Goal: Check status: Check status

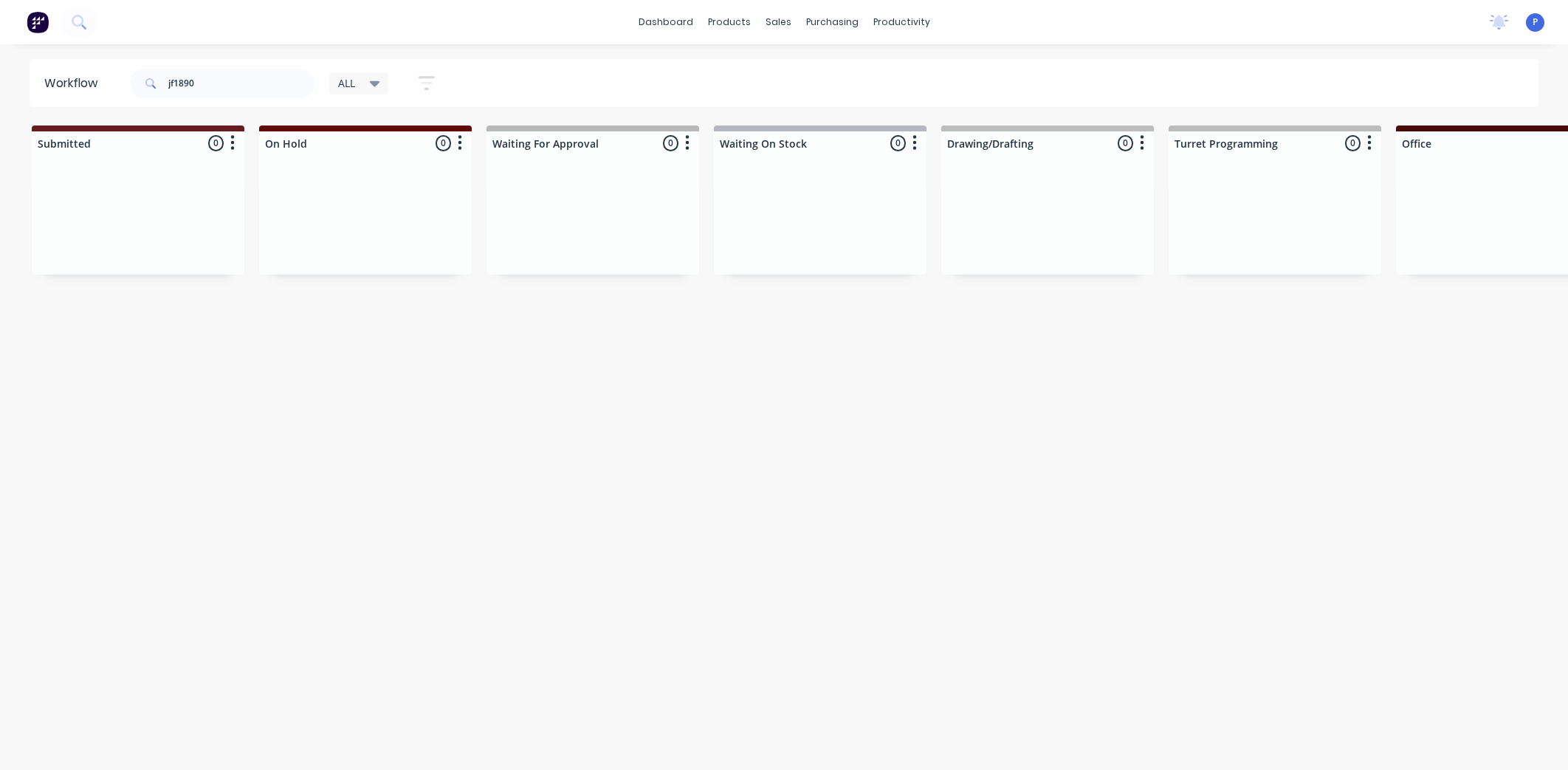
scroll to position [0, 3223]
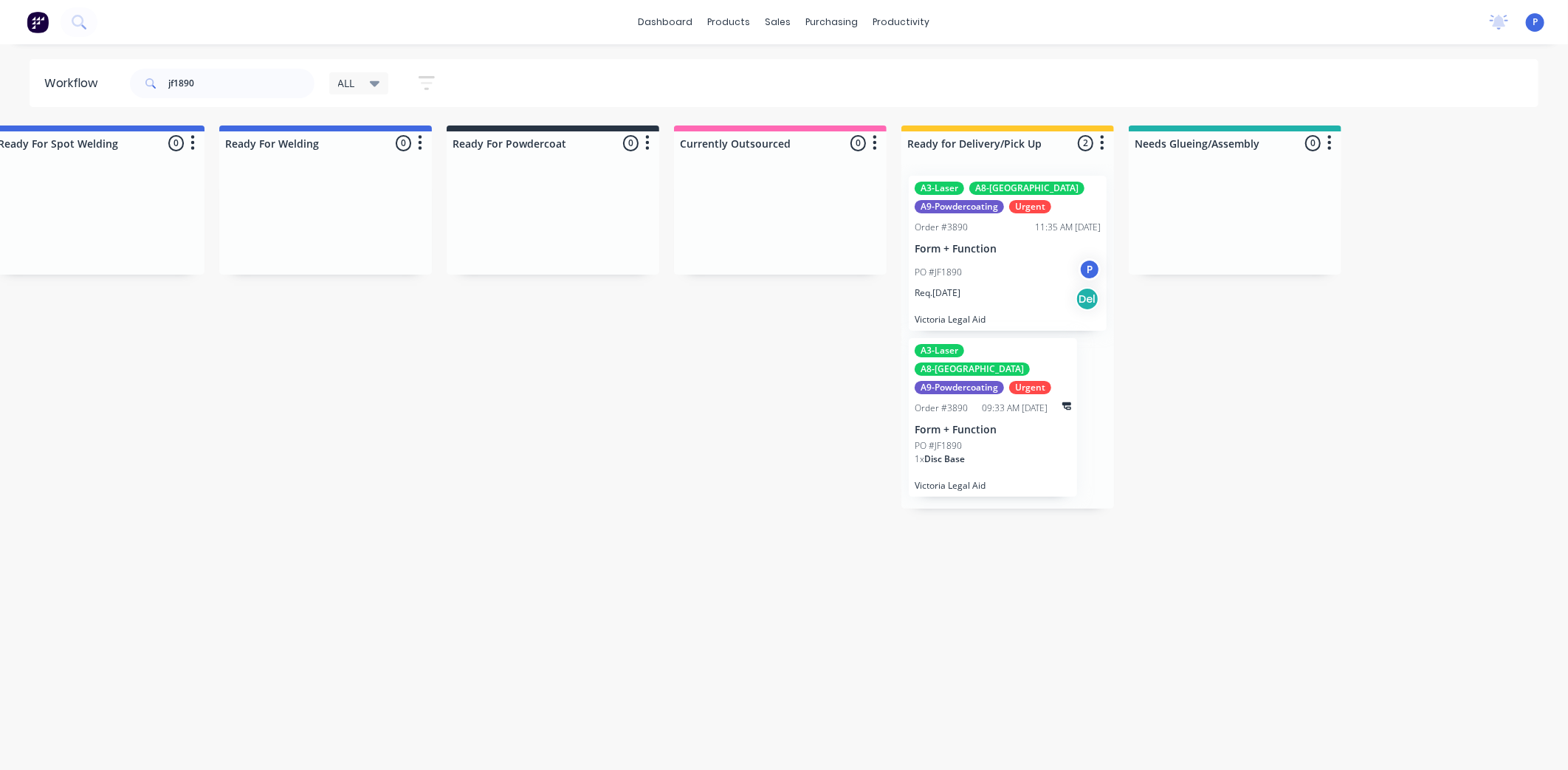
click at [967, 276] on div "PO #JF1890 P" at bounding box center [1007, 272] width 186 height 28
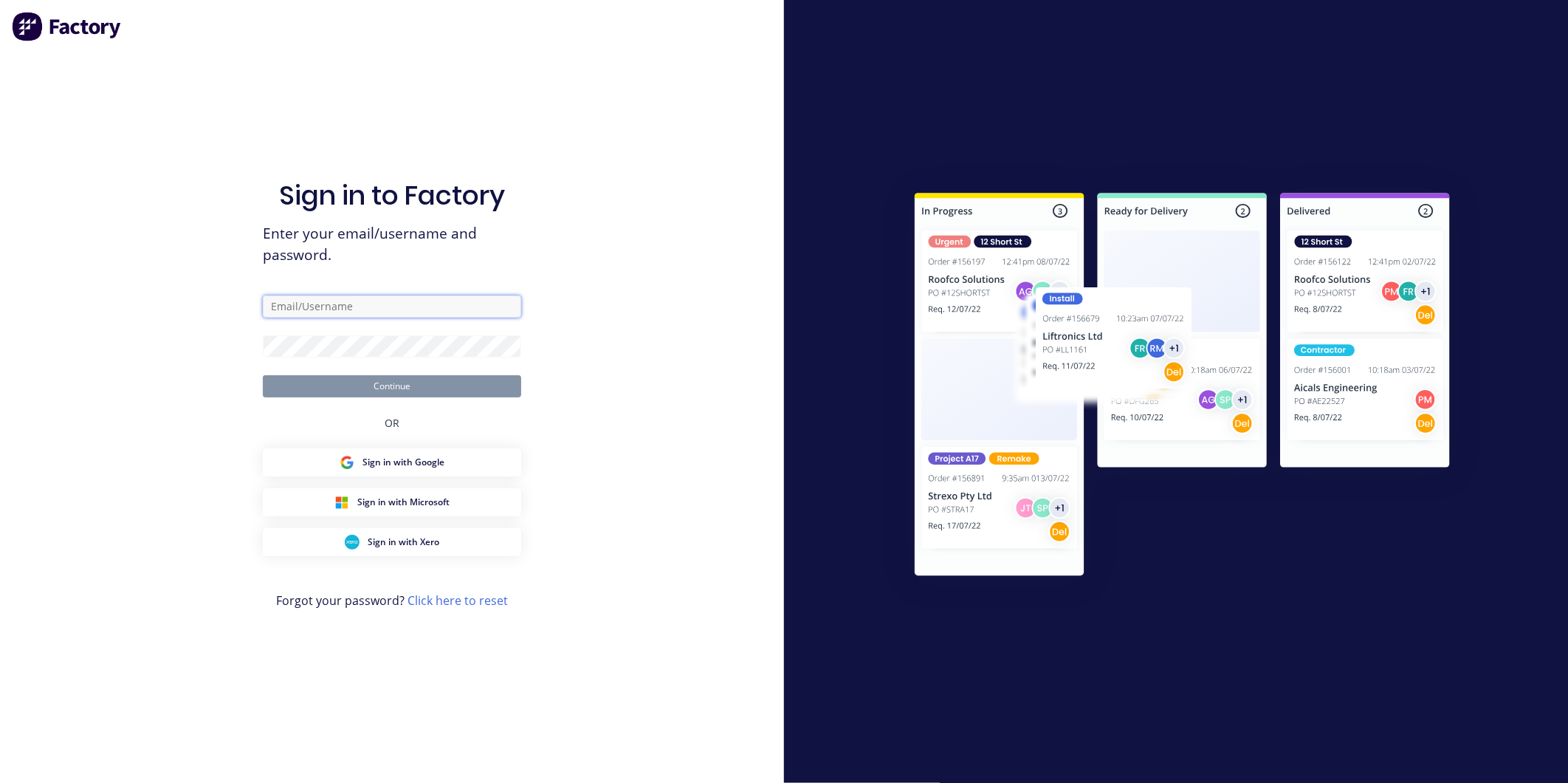
type input "[EMAIL_ADDRESS][DOMAIN_NAME]"
click at [432, 386] on button "Continue" at bounding box center [392, 386] width 258 height 22
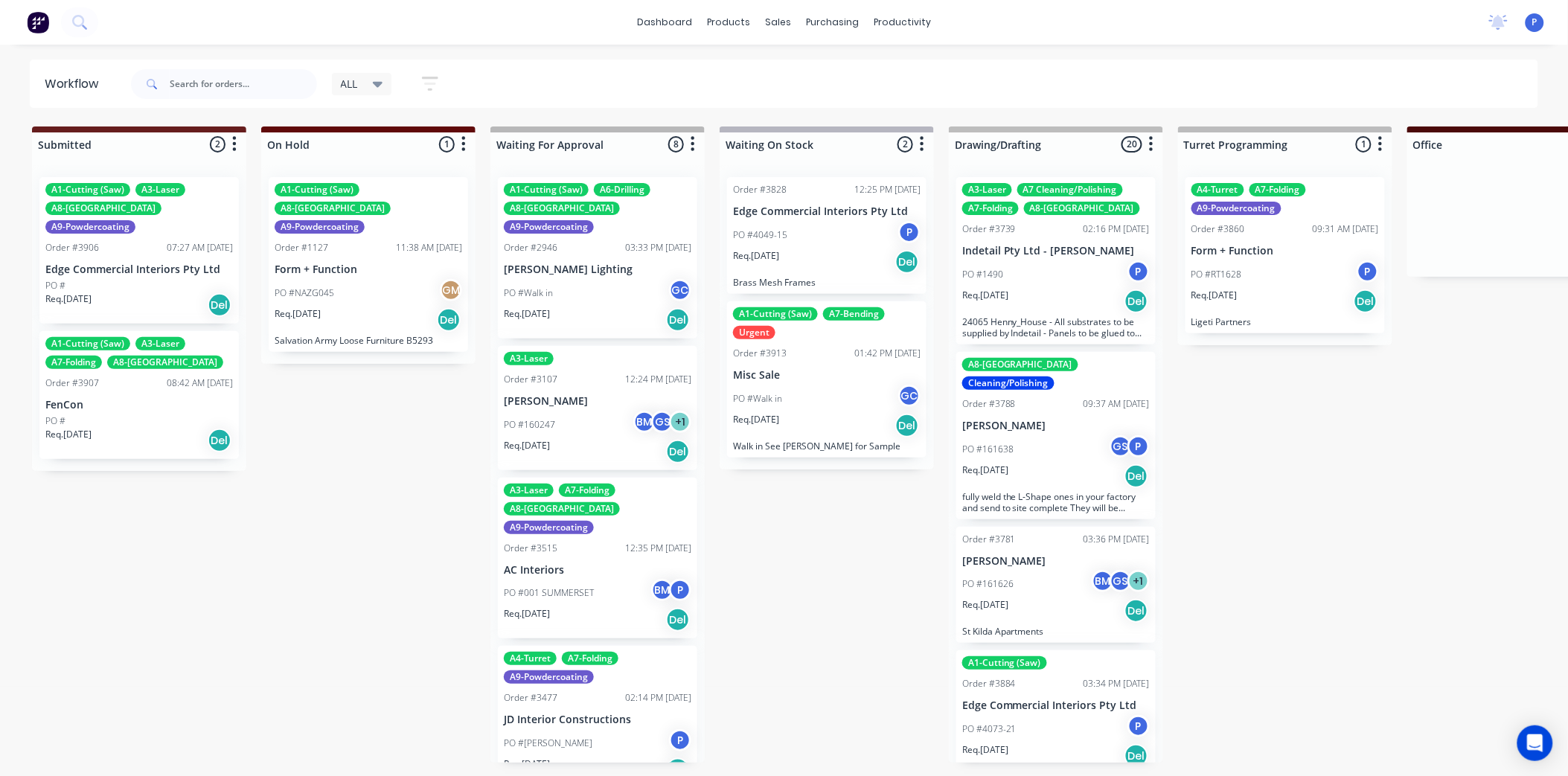
click at [314, 69] on div at bounding box center [224, 84] width 186 height 30
click at [291, 78] on input "text" at bounding box center [243, 84] width 147 height 30
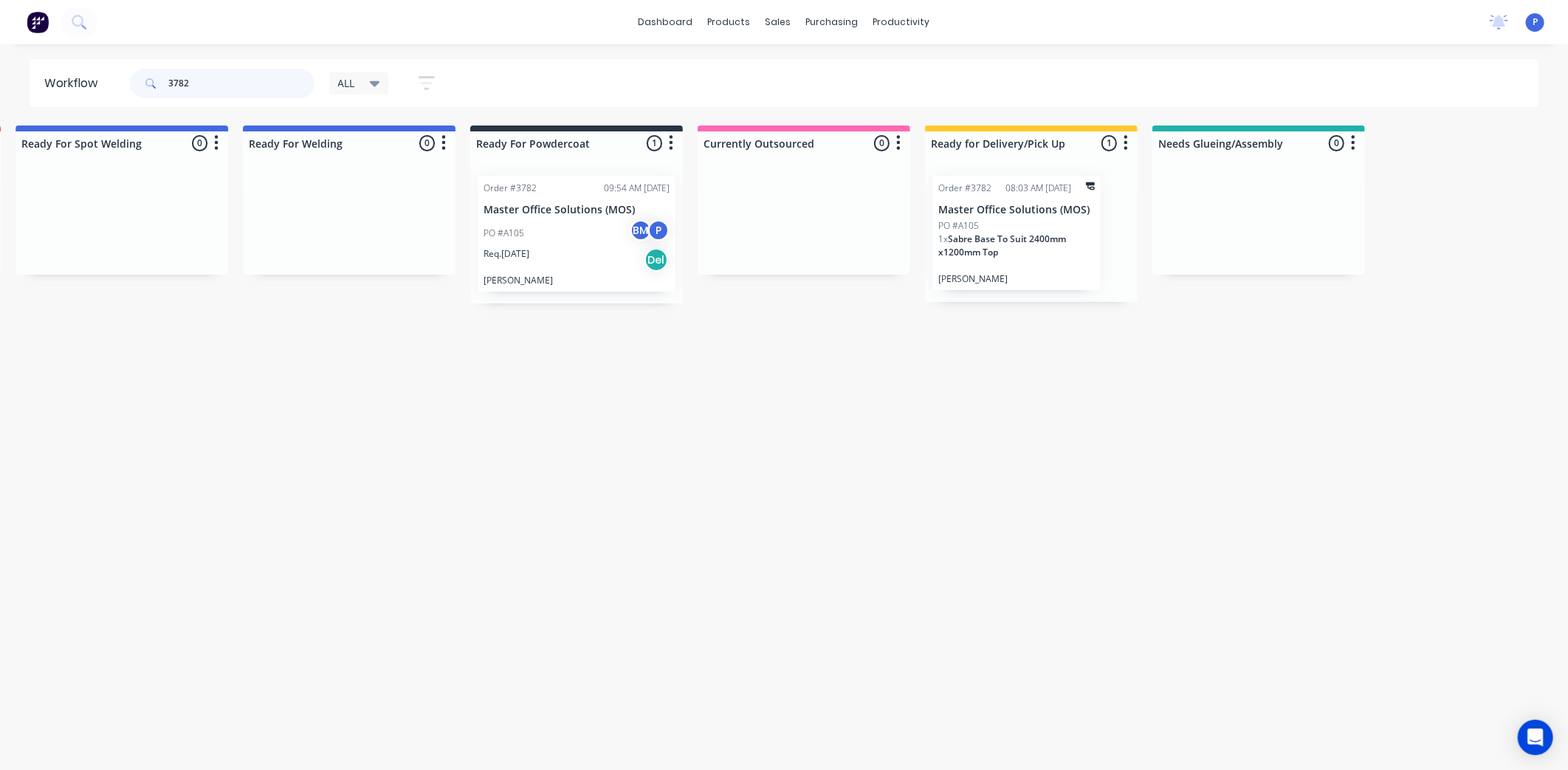
scroll to position [0, 3249]
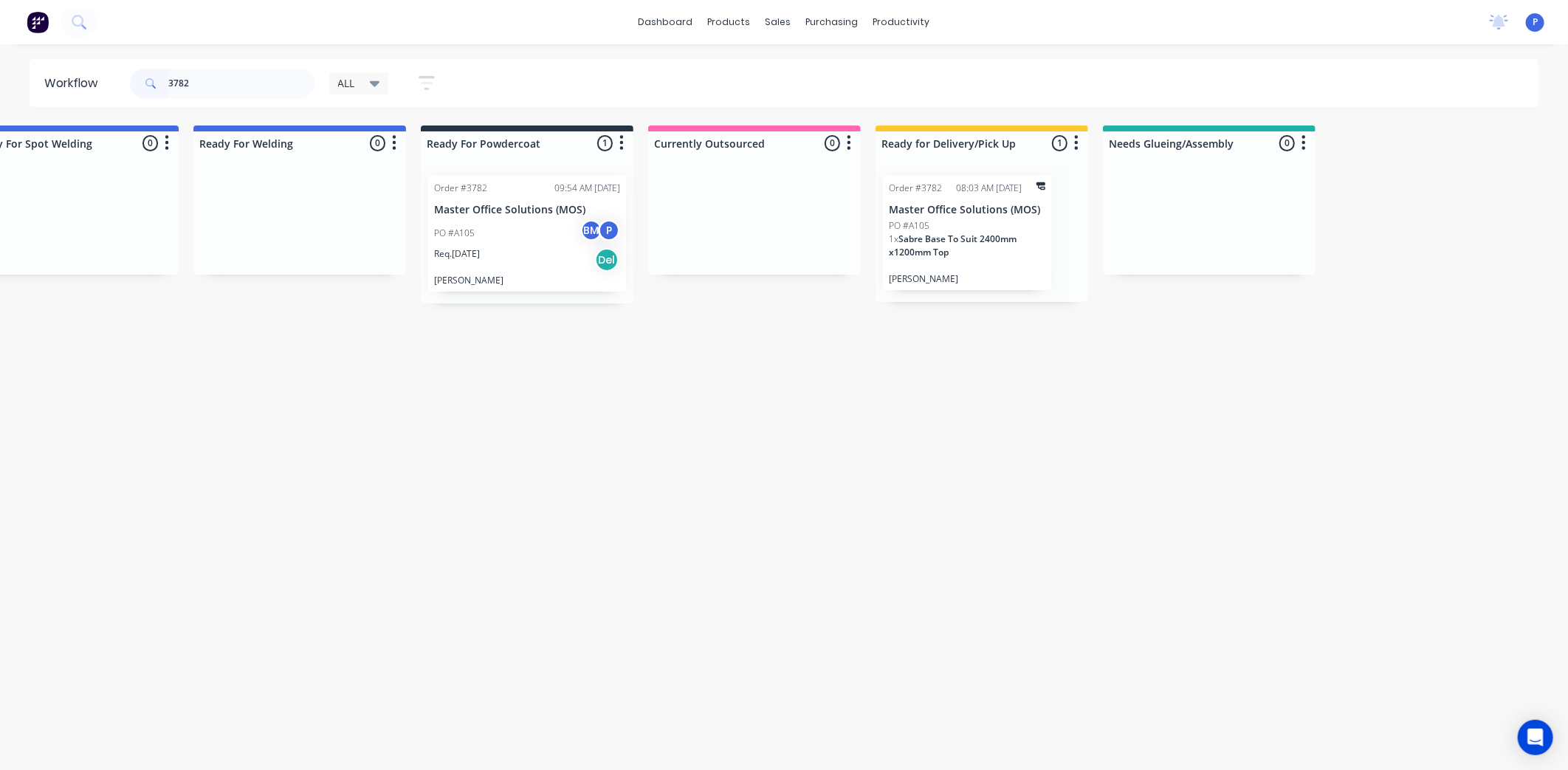
click at [539, 260] on div "Req. [DATE] Del" at bounding box center [527, 260] width 186 height 25
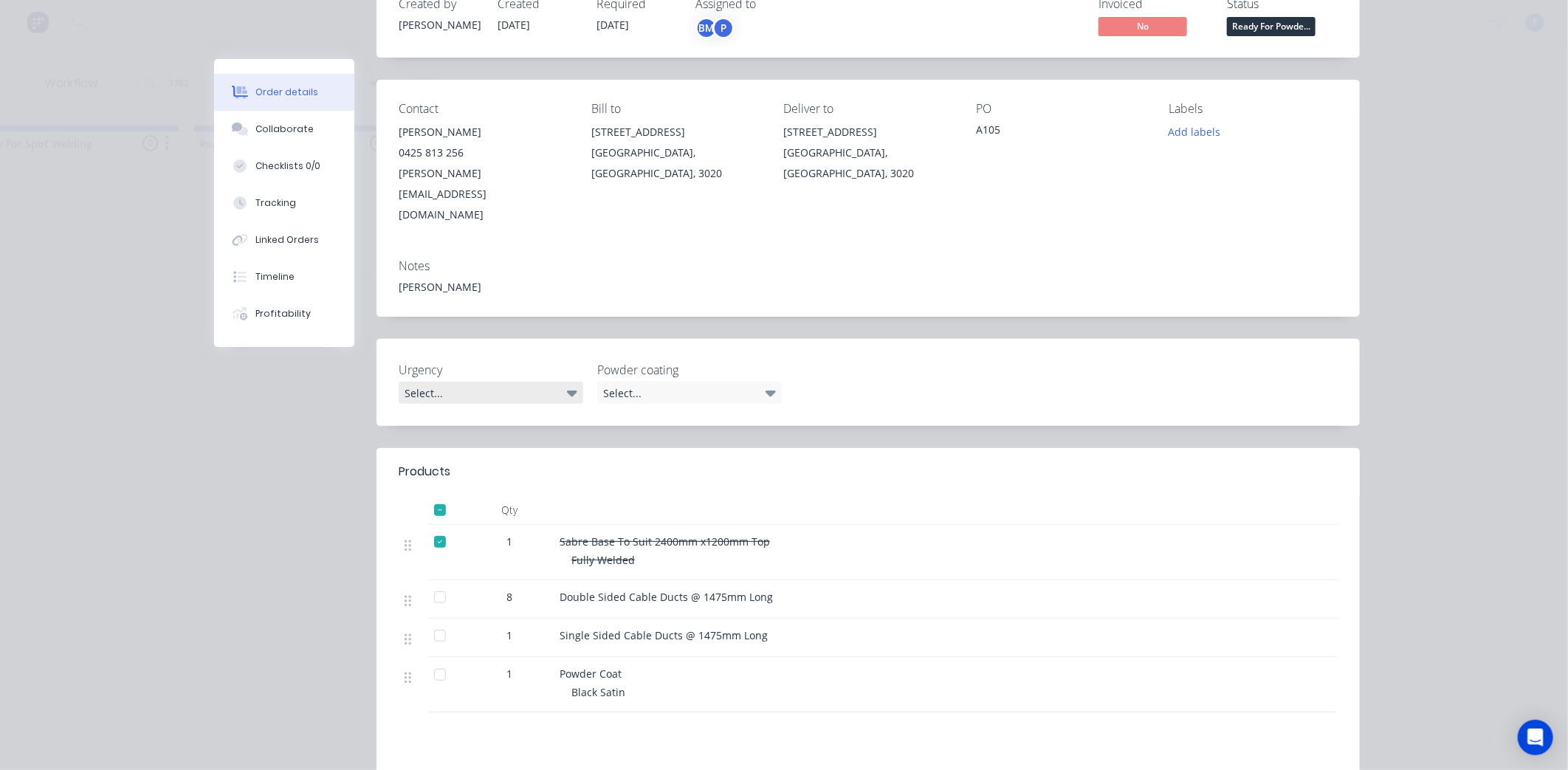
scroll to position [246, 0]
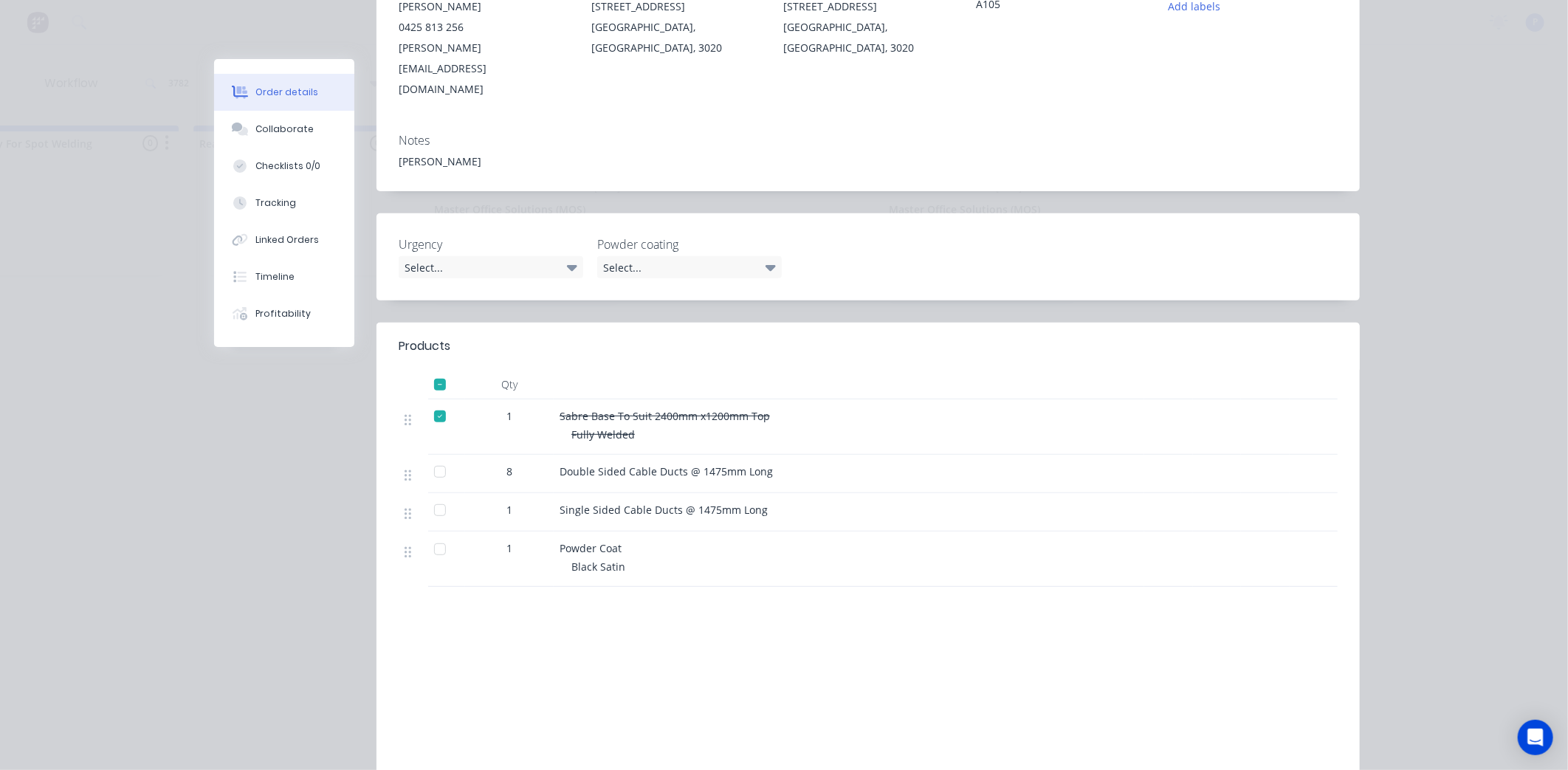
click at [440, 457] on div at bounding box center [440, 472] width 30 height 30
click at [437, 495] on div at bounding box center [440, 510] width 30 height 30
click at [306, 209] on button "Tracking" at bounding box center [283, 203] width 140 height 37
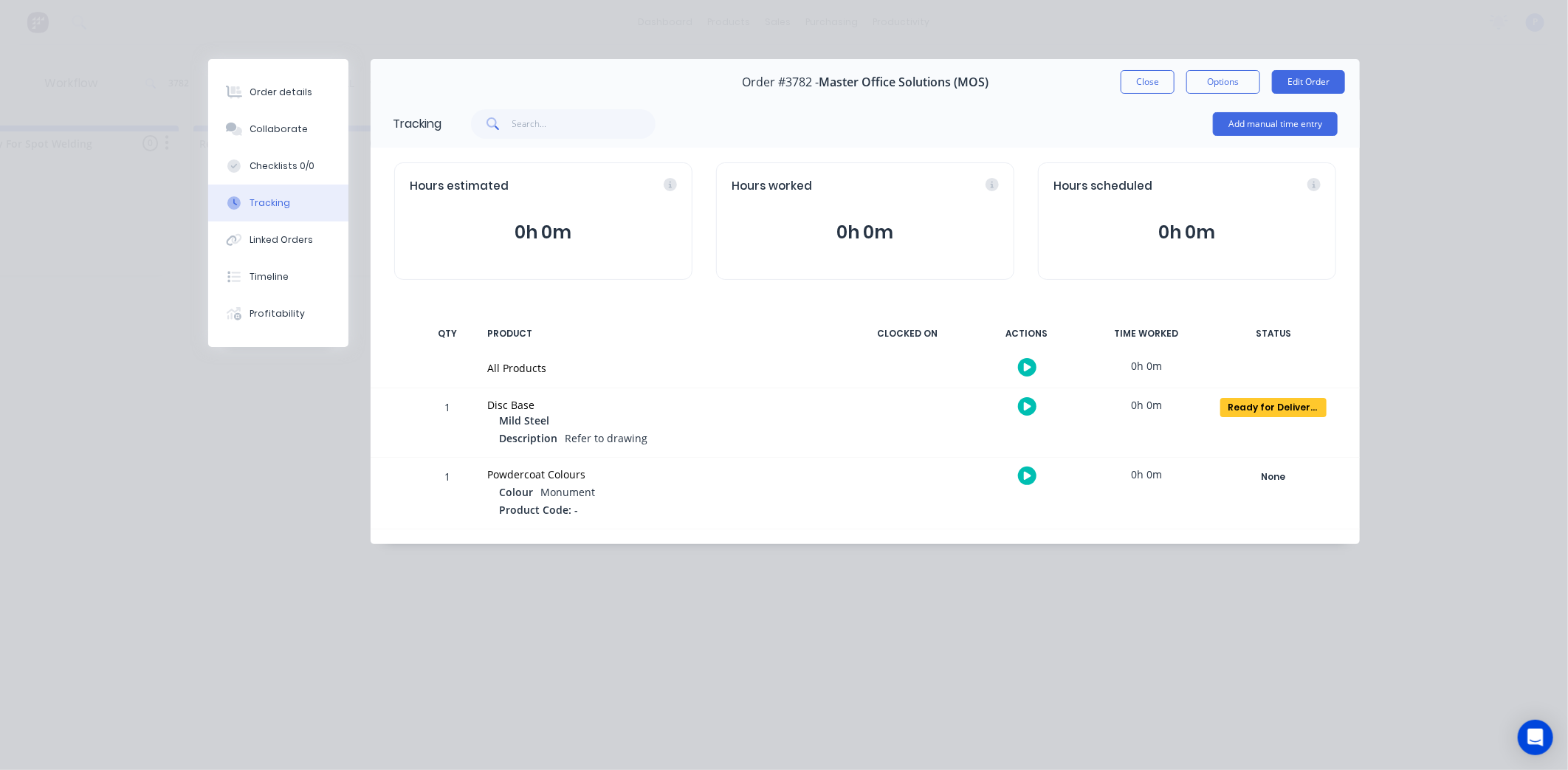
scroll to position [0, 0]
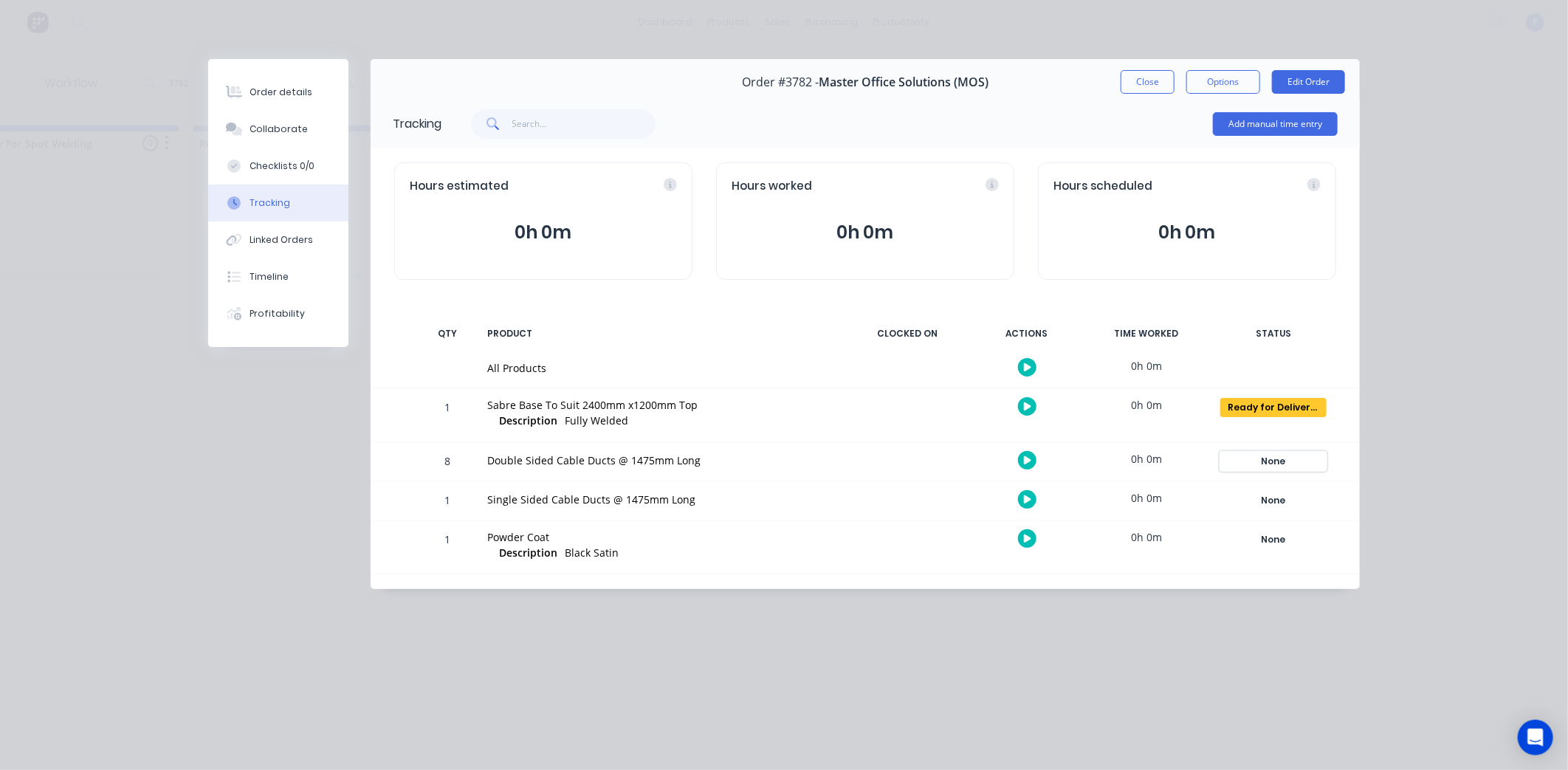
click at [1288, 456] on div "None" at bounding box center [1273, 460] width 106 height 19
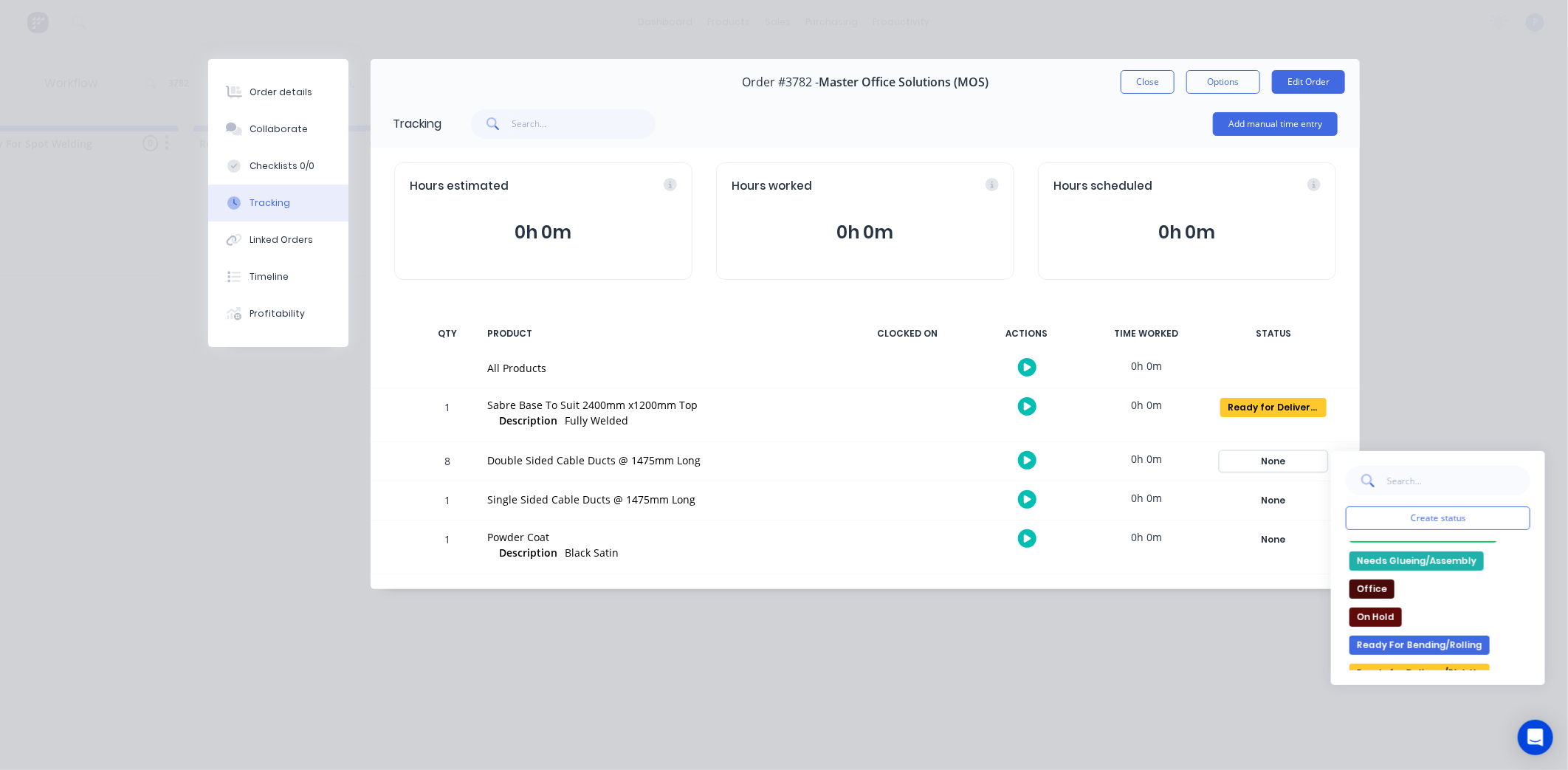
scroll to position [164, 0]
click at [1406, 668] on button "Ready for Delivery/Pick Up" at bounding box center [1419, 667] width 140 height 19
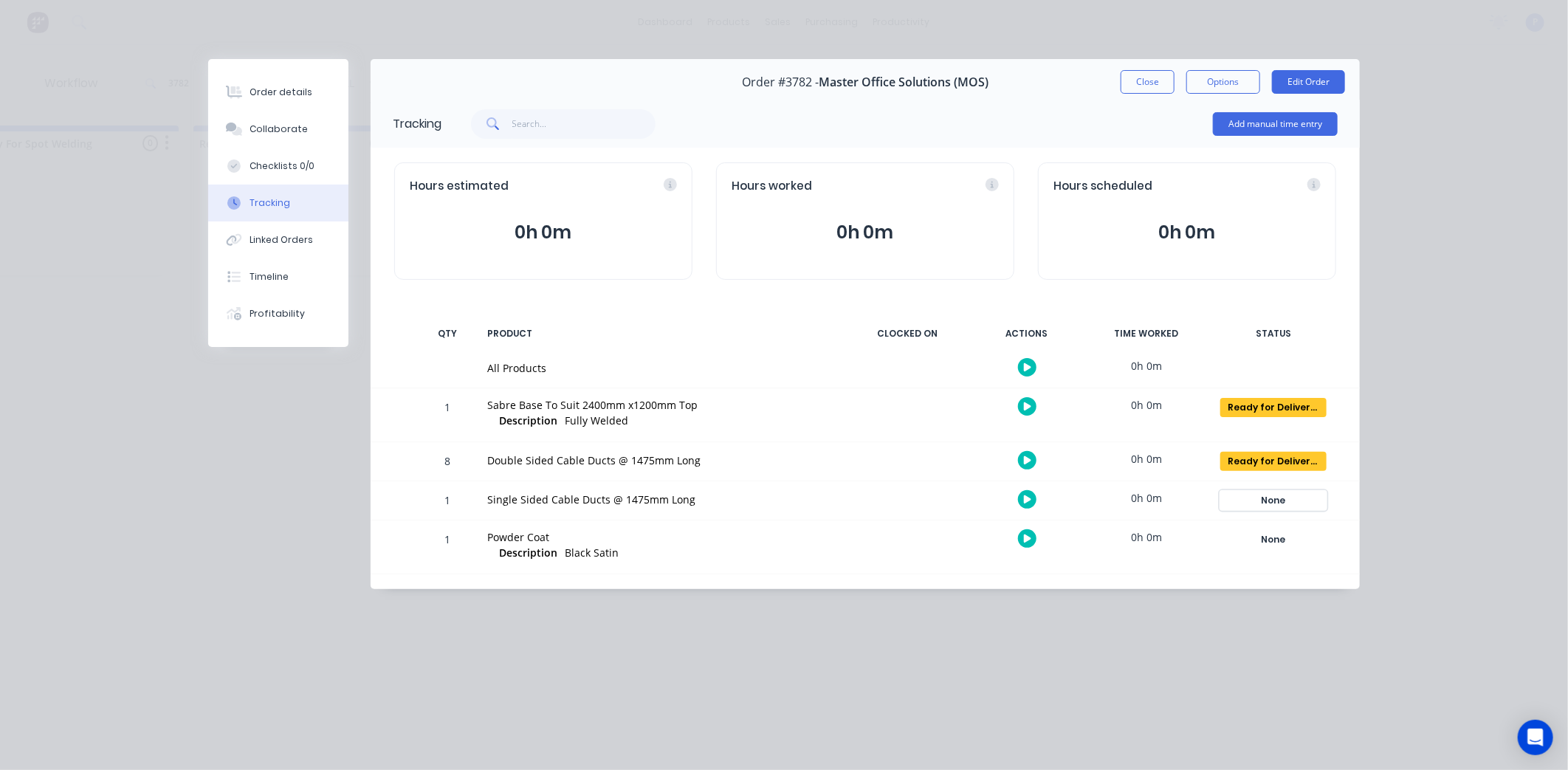
click at [1309, 499] on div "None" at bounding box center [1273, 500] width 106 height 19
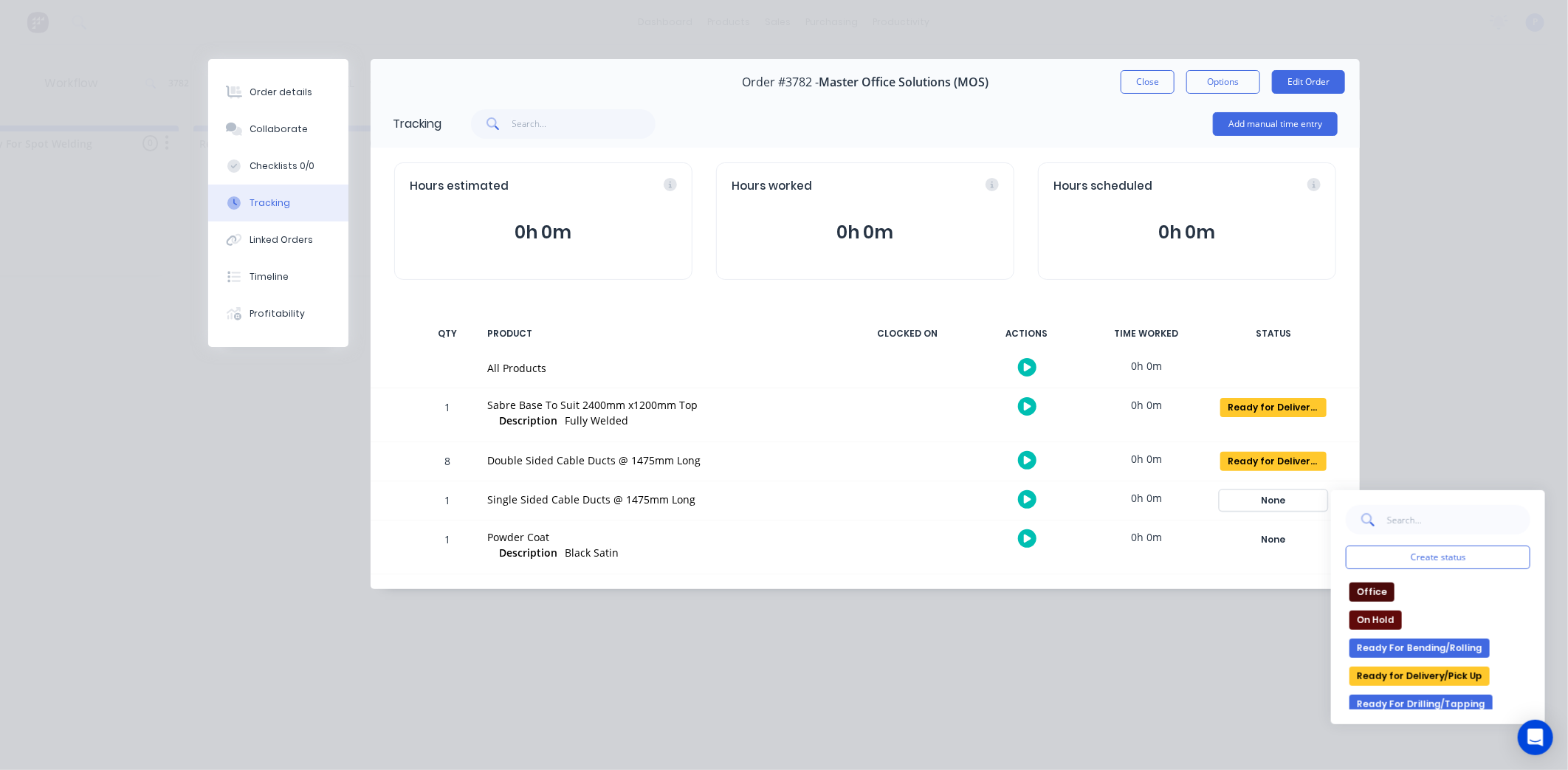
scroll to position [246, 0]
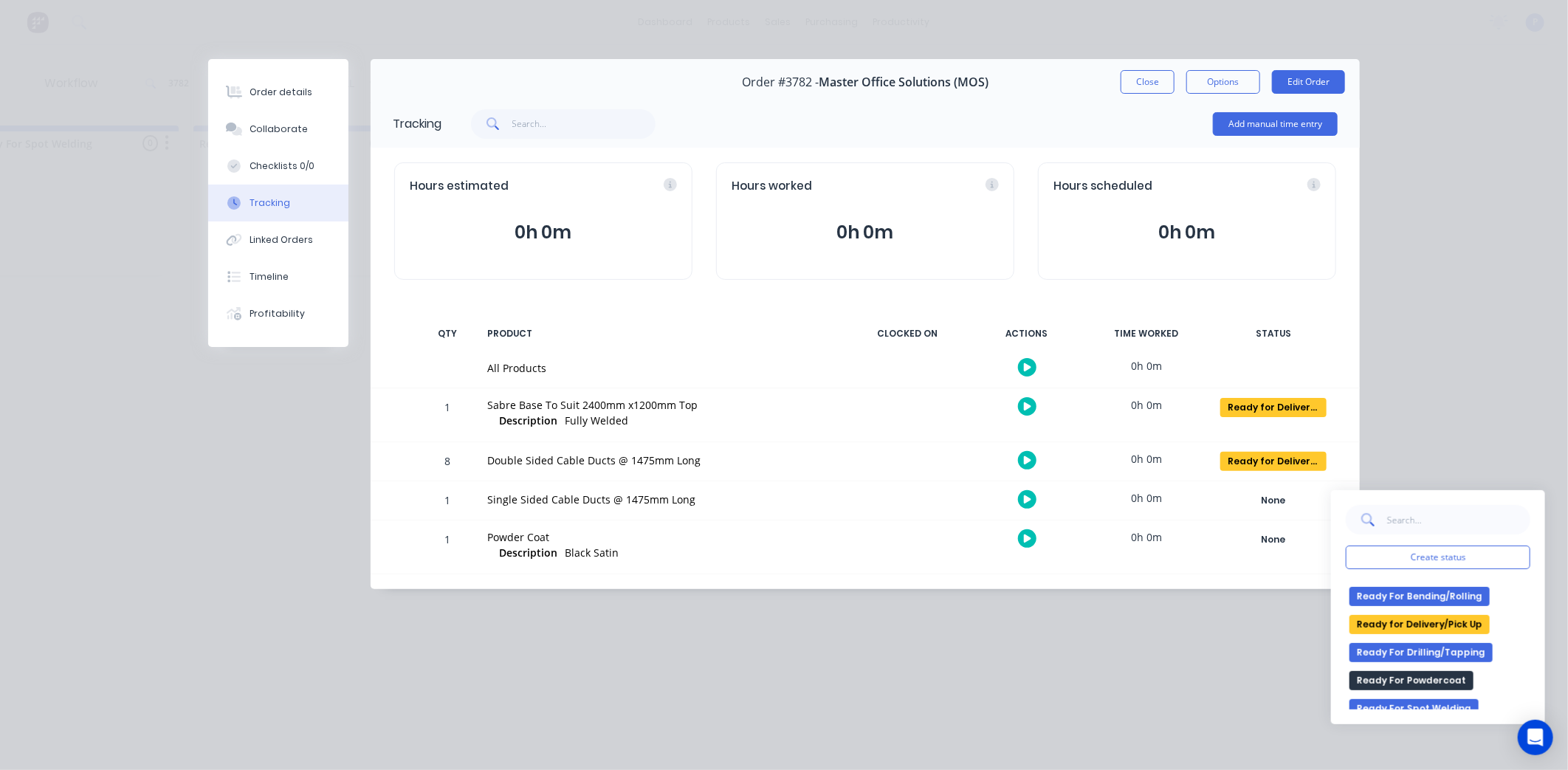
click at [1418, 621] on button "Ready for Delivery/Pick Up" at bounding box center [1419, 623] width 140 height 19
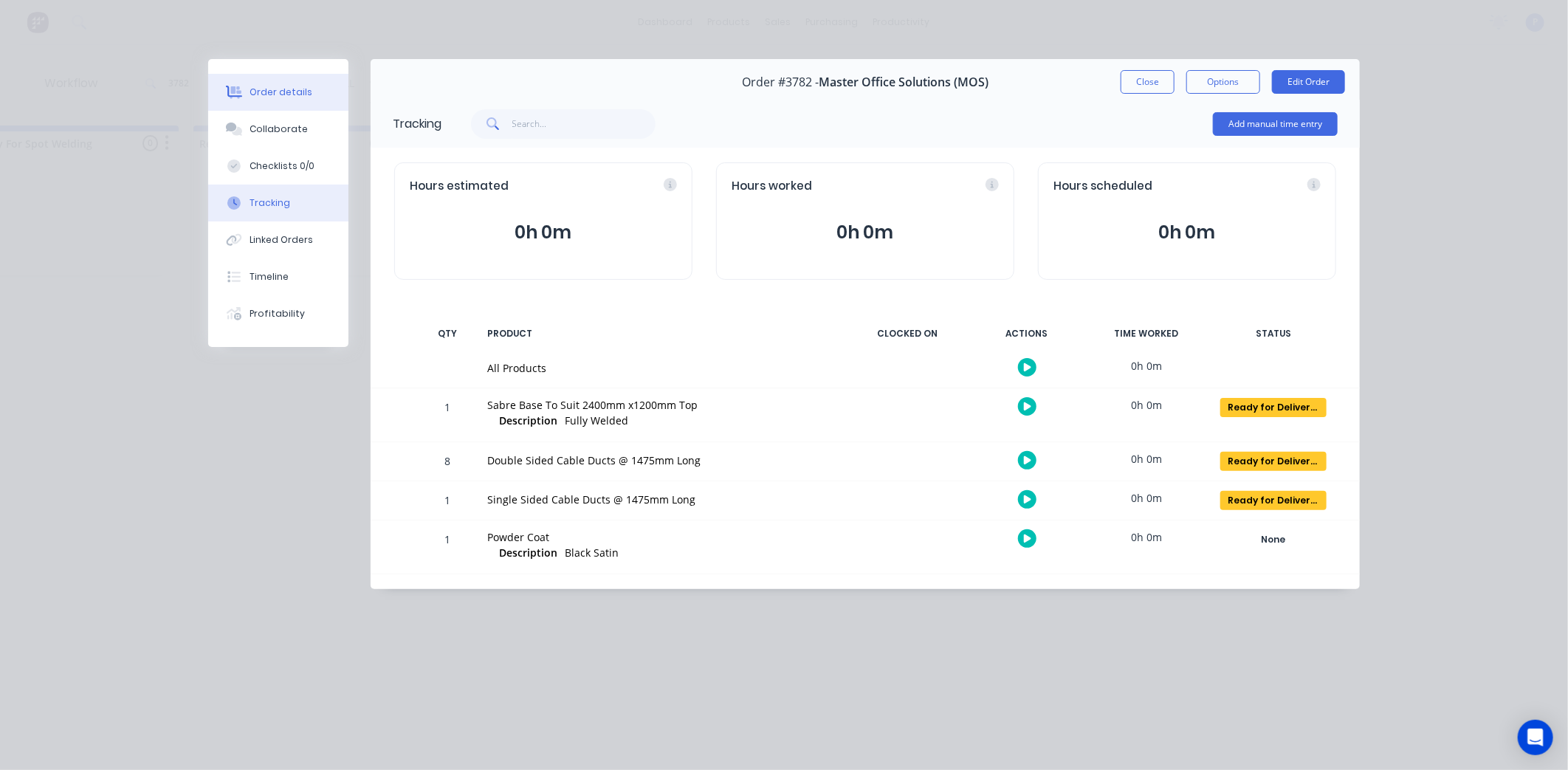
click at [315, 101] on button "Order details" at bounding box center [277, 92] width 140 height 37
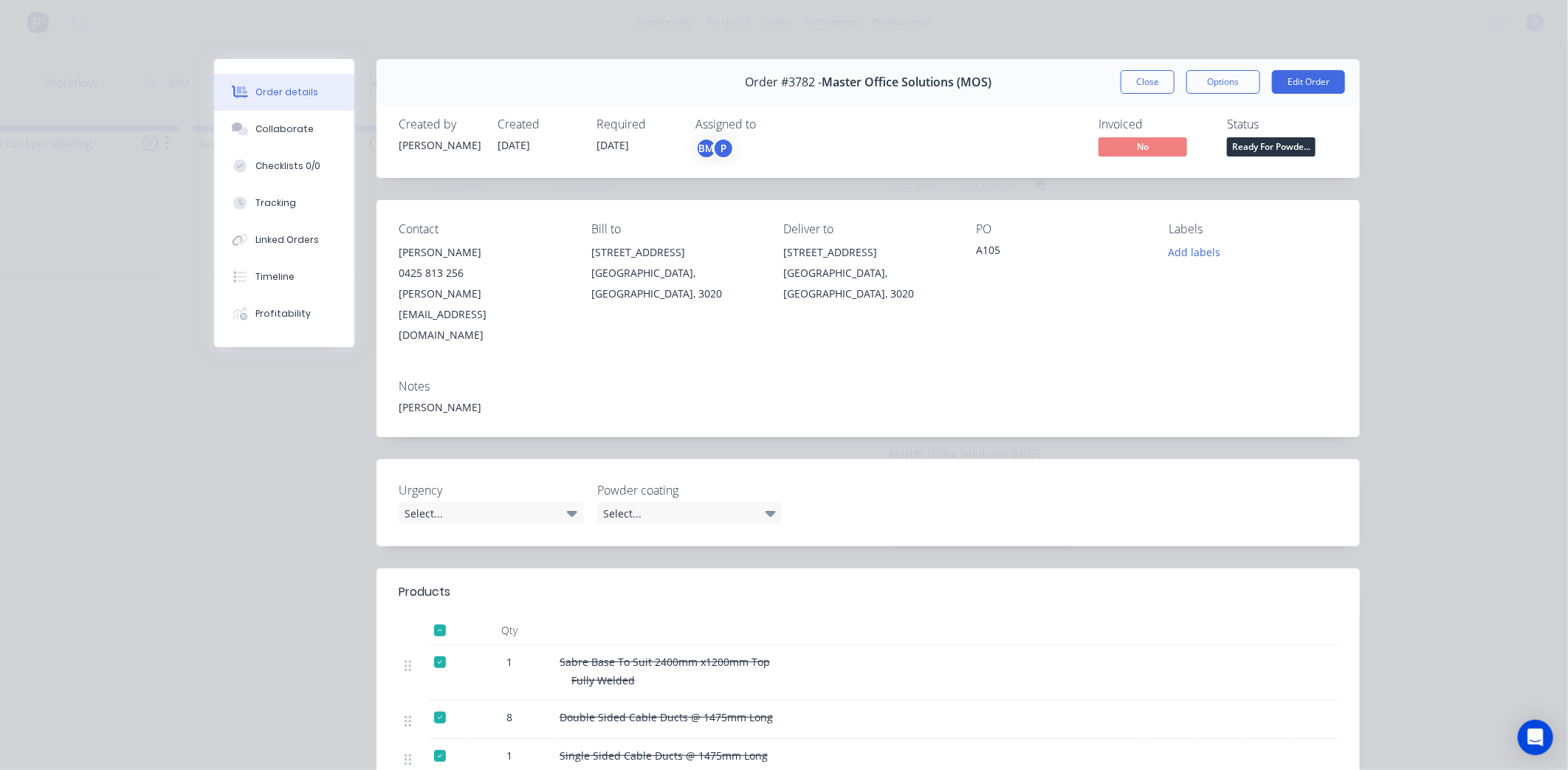
click at [1313, 155] on div "Status Ready For Powde..." at bounding box center [1282, 139] width 111 height 43
click at [1280, 146] on span "Ready For Powde..." at bounding box center [1271, 147] width 89 height 18
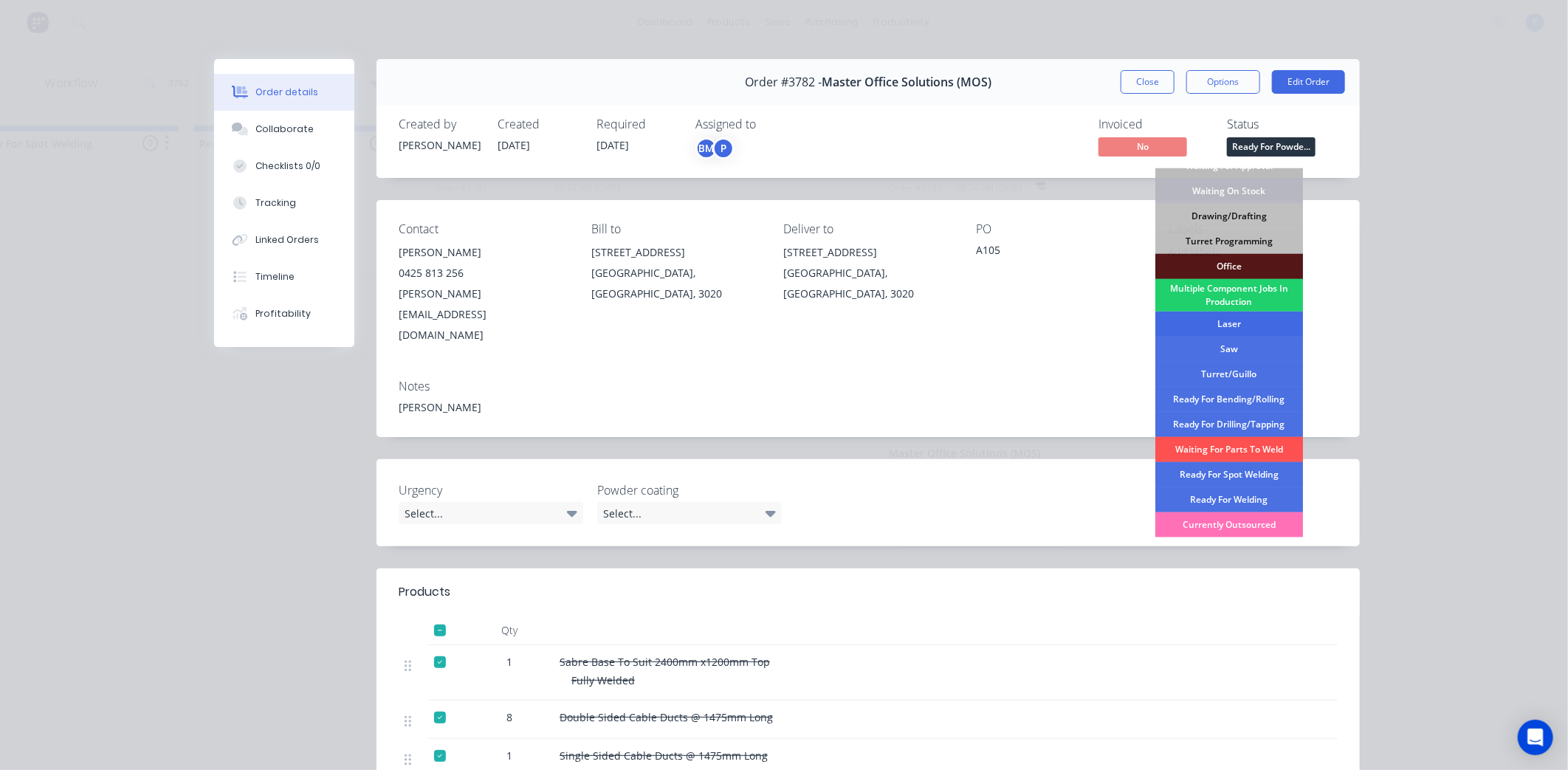
scroll to position [164, 0]
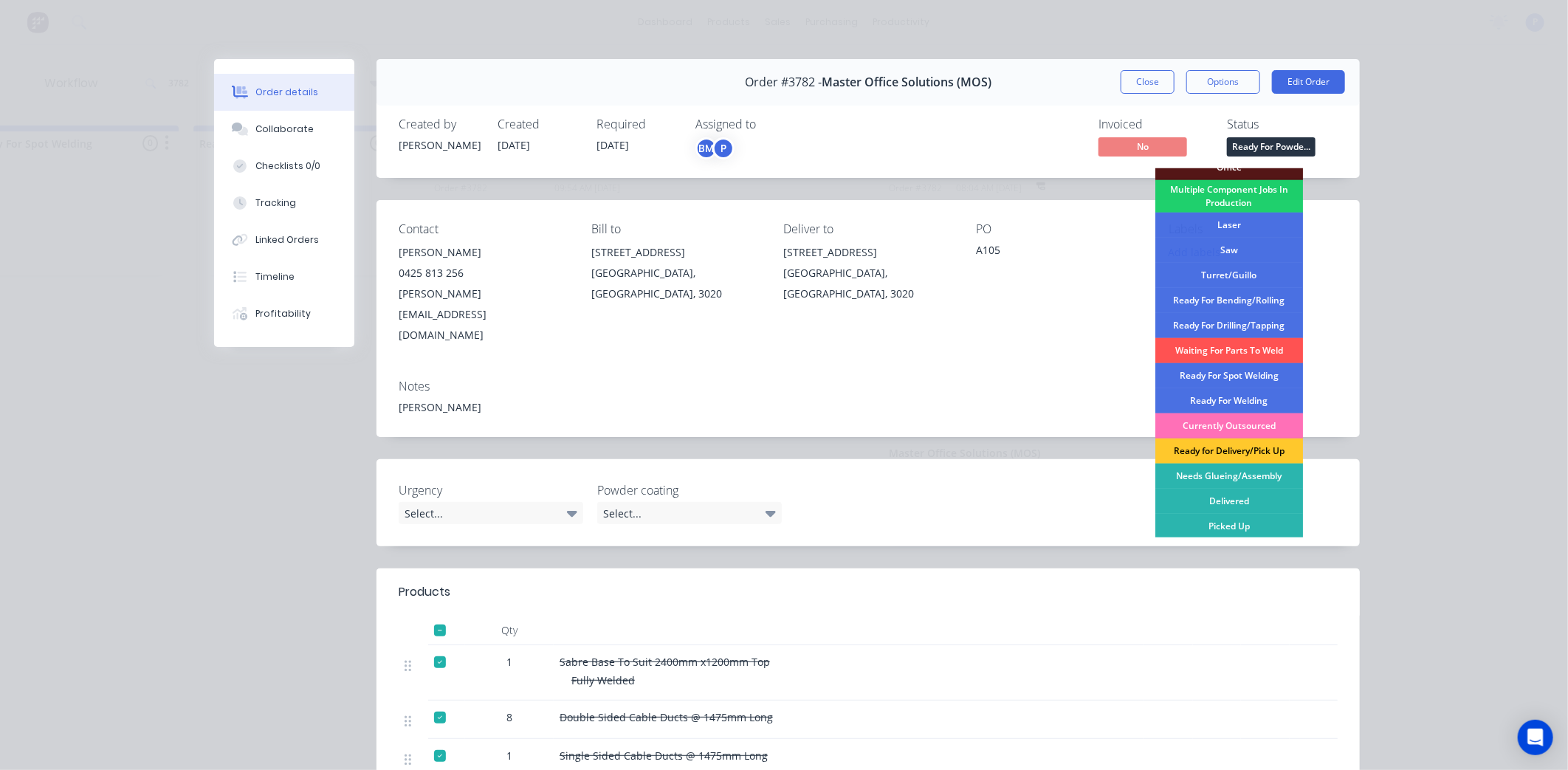
click at [1248, 448] on div "Ready for Delivery/Pick Up" at bounding box center [1229, 450] width 147 height 25
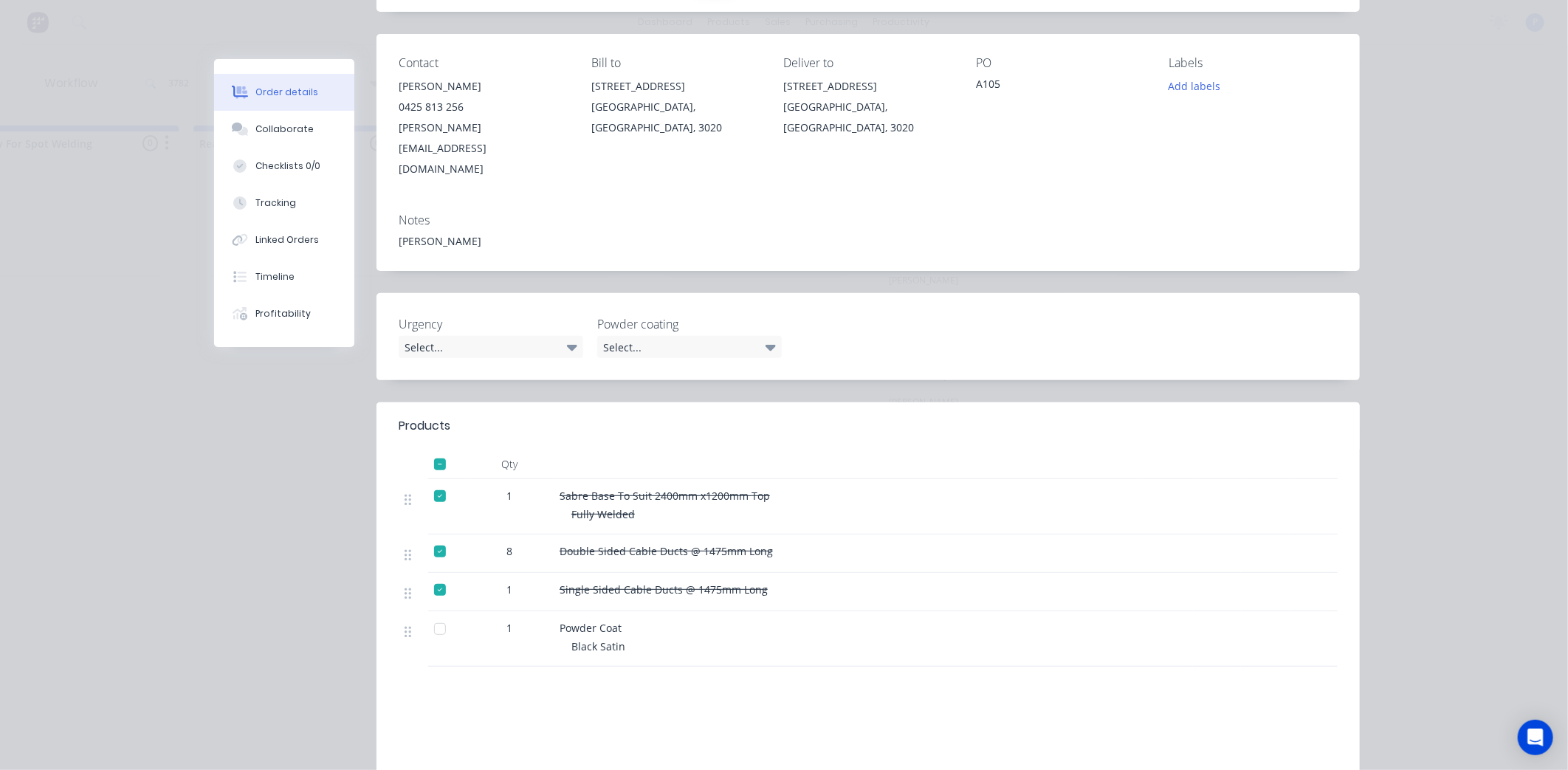
scroll to position [6, 0]
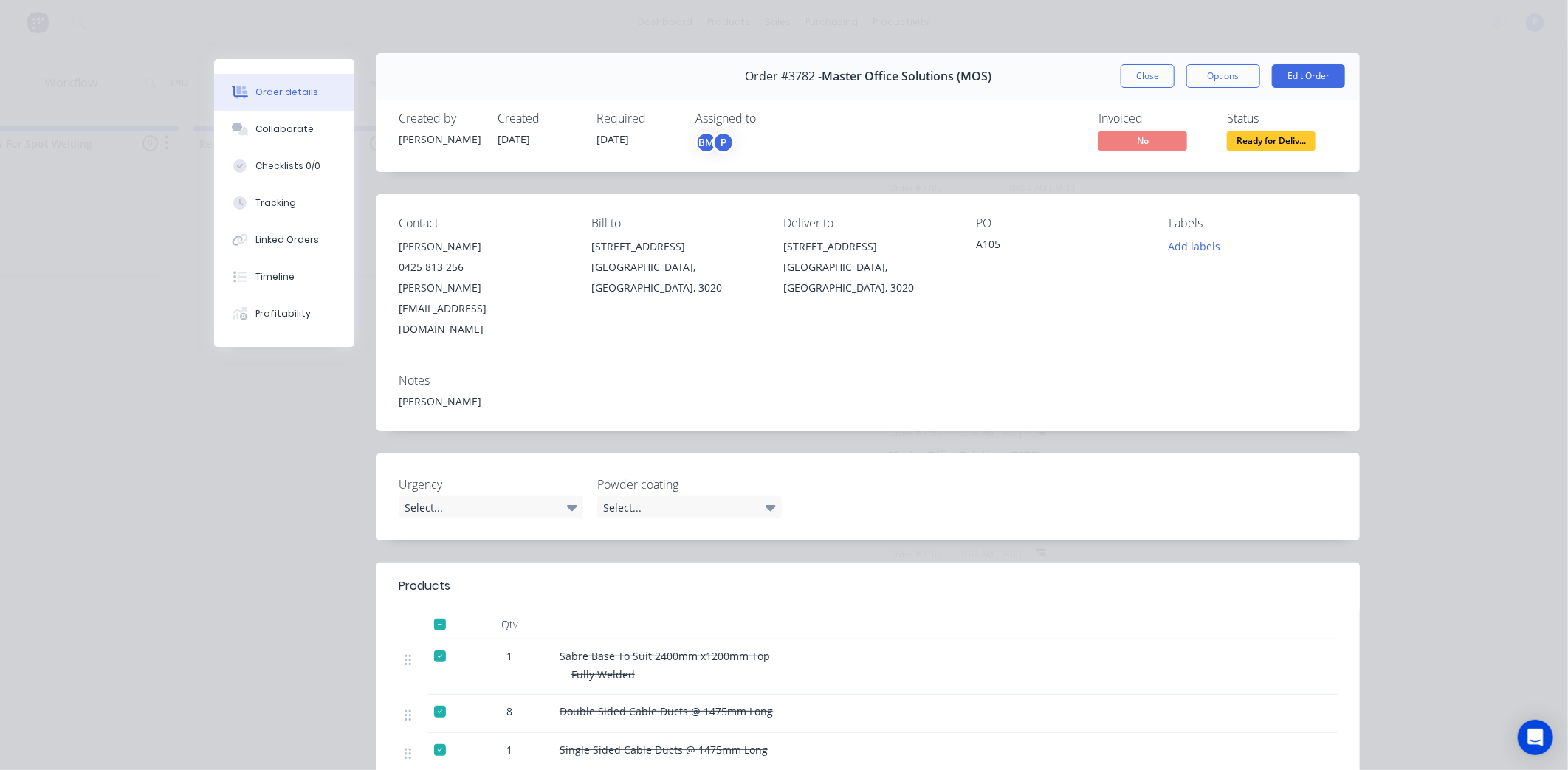
click at [1169, 65] on div "Close Options Edit Order" at bounding box center [1233, 76] width 224 height 24
click at [1165, 67] on div "Close Options Edit Order" at bounding box center [1233, 76] width 224 height 24
click at [1161, 68] on button "Close" at bounding box center [1147, 76] width 54 height 24
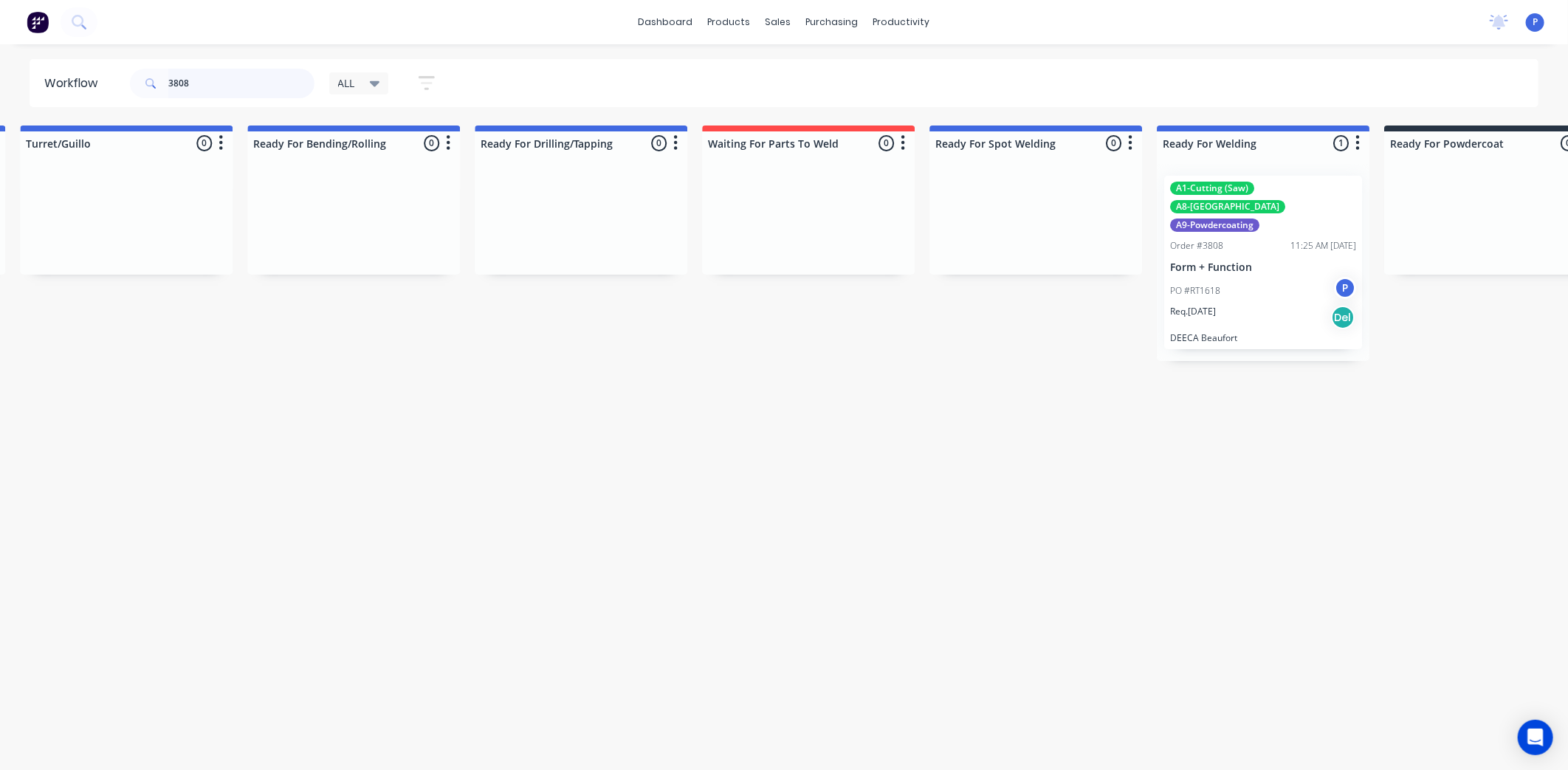
scroll to position [0, 2859]
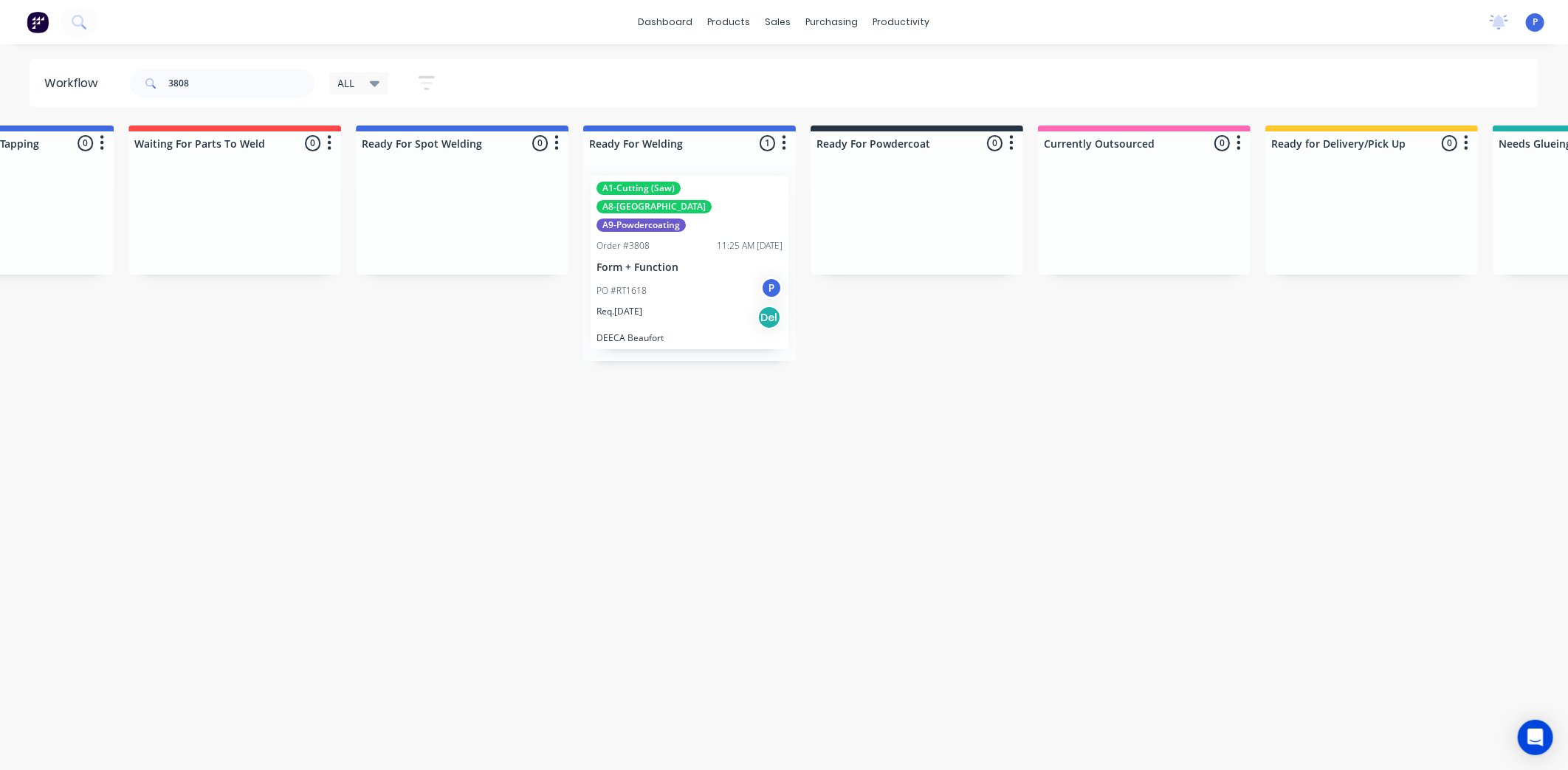
click at [712, 305] on div "Req. [DATE] Del" at bounding box center [689, 317] width 186 height 25
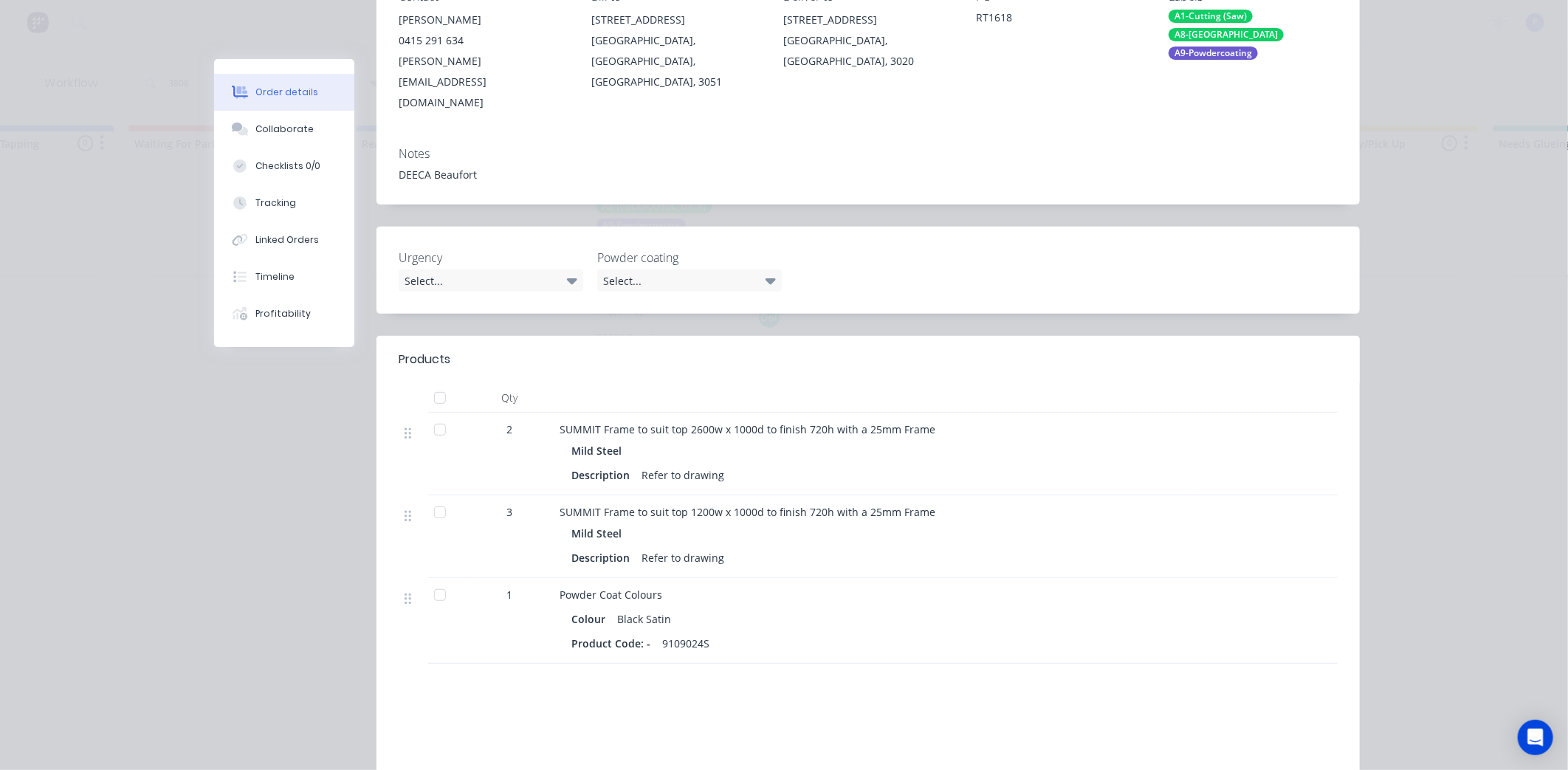
scroll to position [246, 0]
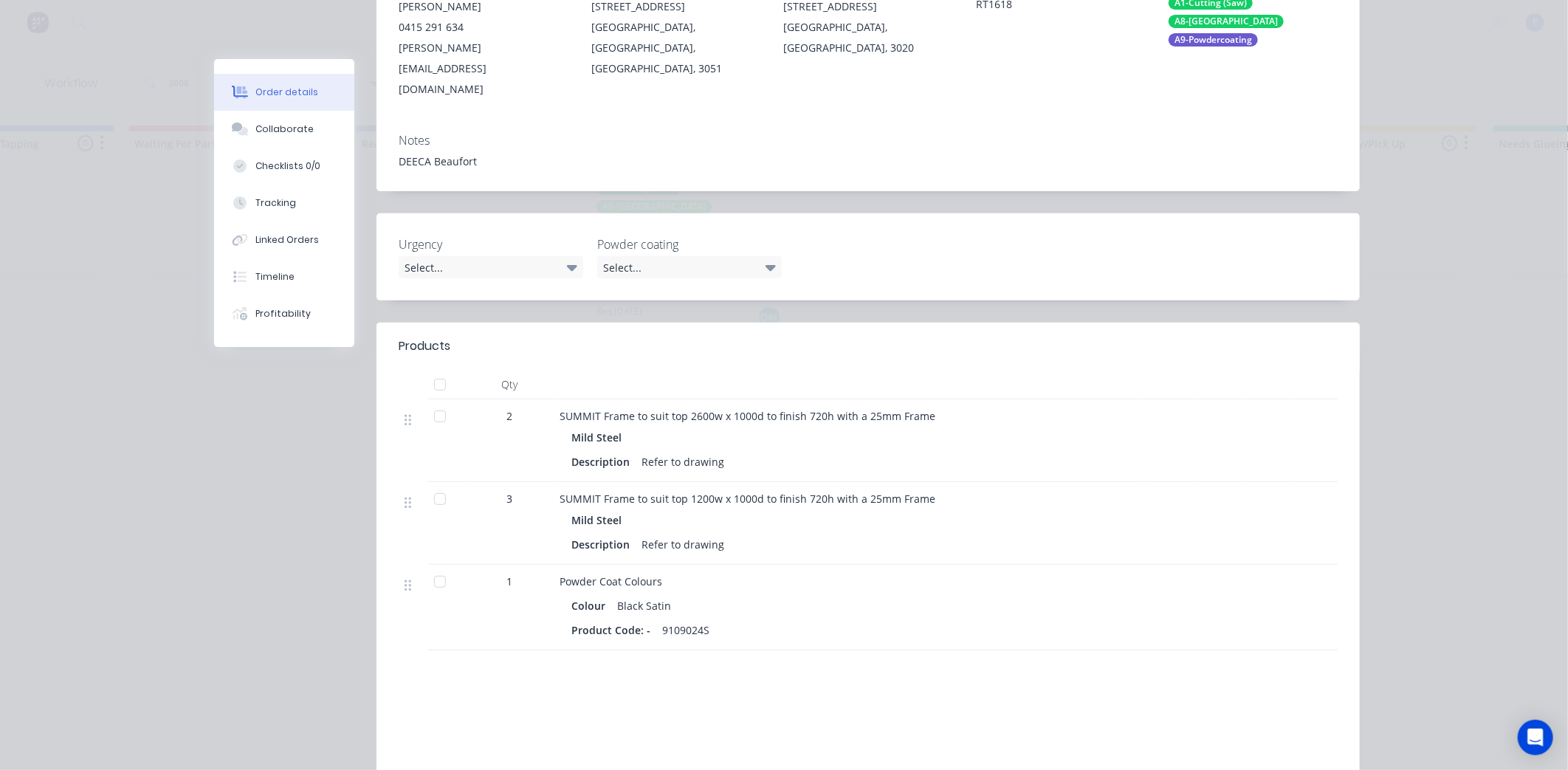
click at [439, 402] on div at bounding box center [440, 416] width 30 height 30
click at [441, 482] on div at bounding box center [446, 523] width 37 height 83
click at [438, 484] on div at bounding box center [440, 499] width 30 height 30
click at [289, 198] on button "Tracking" at bounding box center [283, 203] width 140 height 37
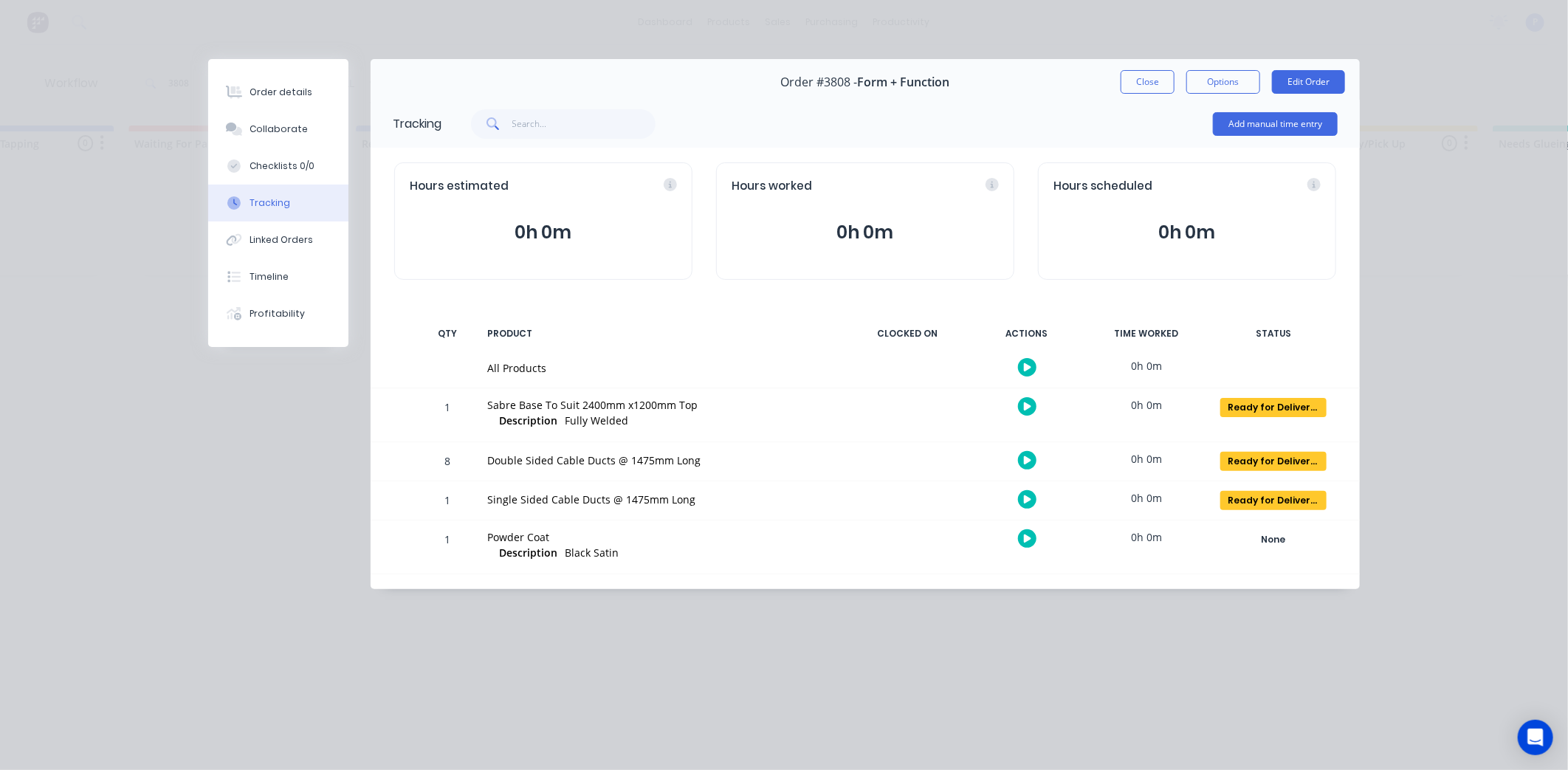
scroll to position [0, 0]
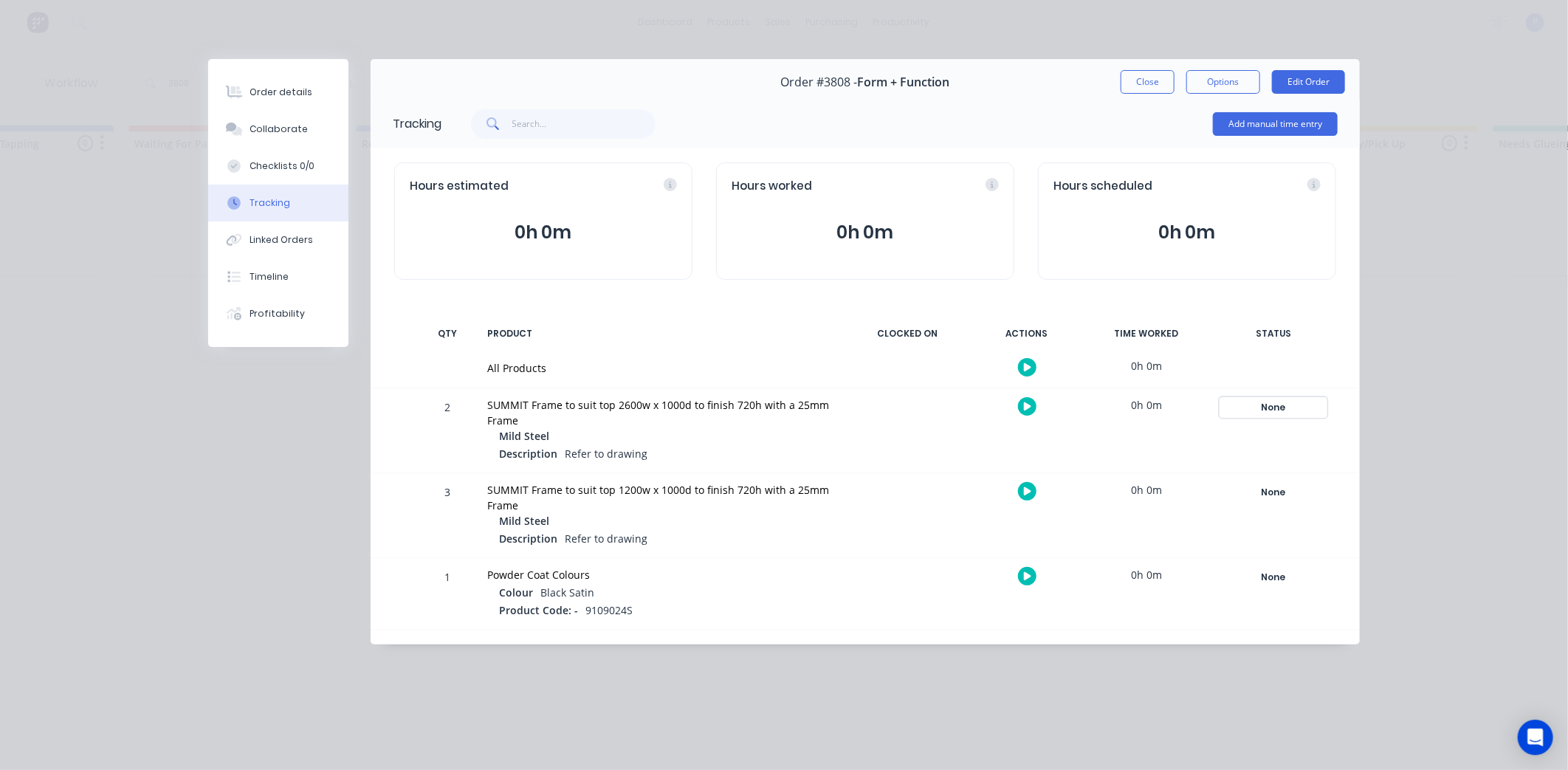
click at [1286, 411] on div "None" at bounding box center [1273, 407] width 106 height 19
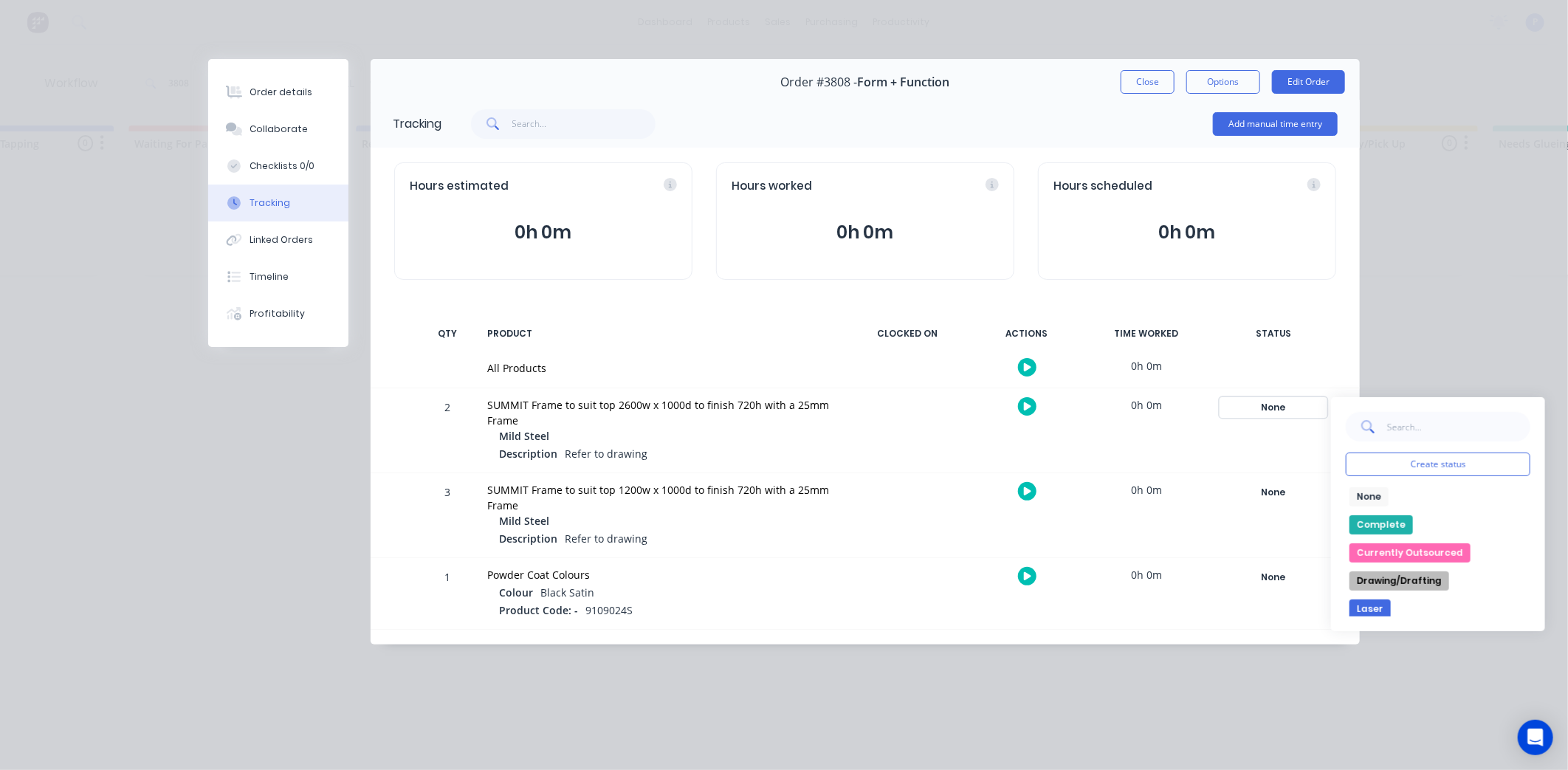
scroll to position [164, 0]
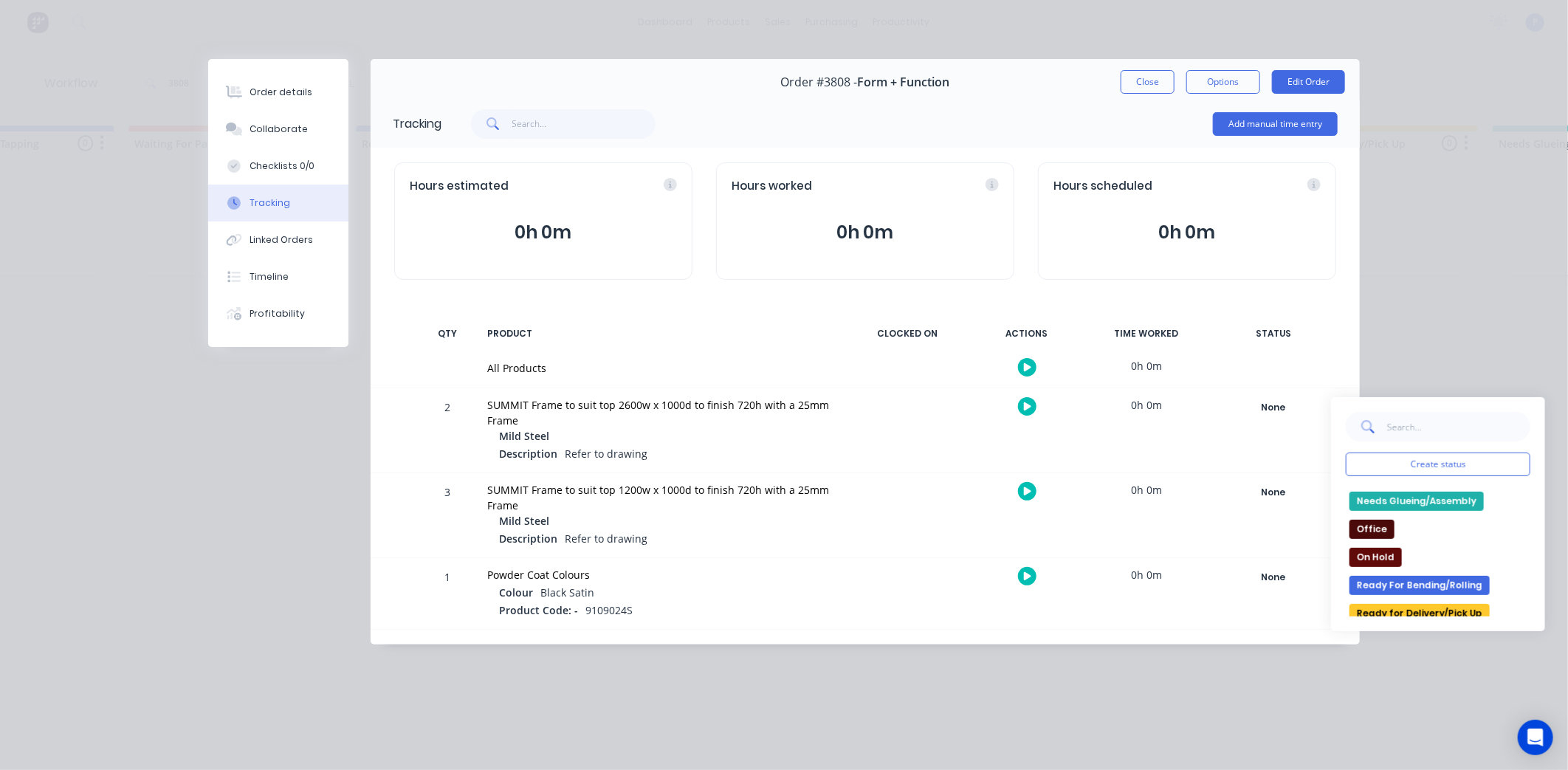
click at [1398, 605] on button "Ready for Delivery/Pick Up" at bounding box center [1419, 613] width 140 height 19
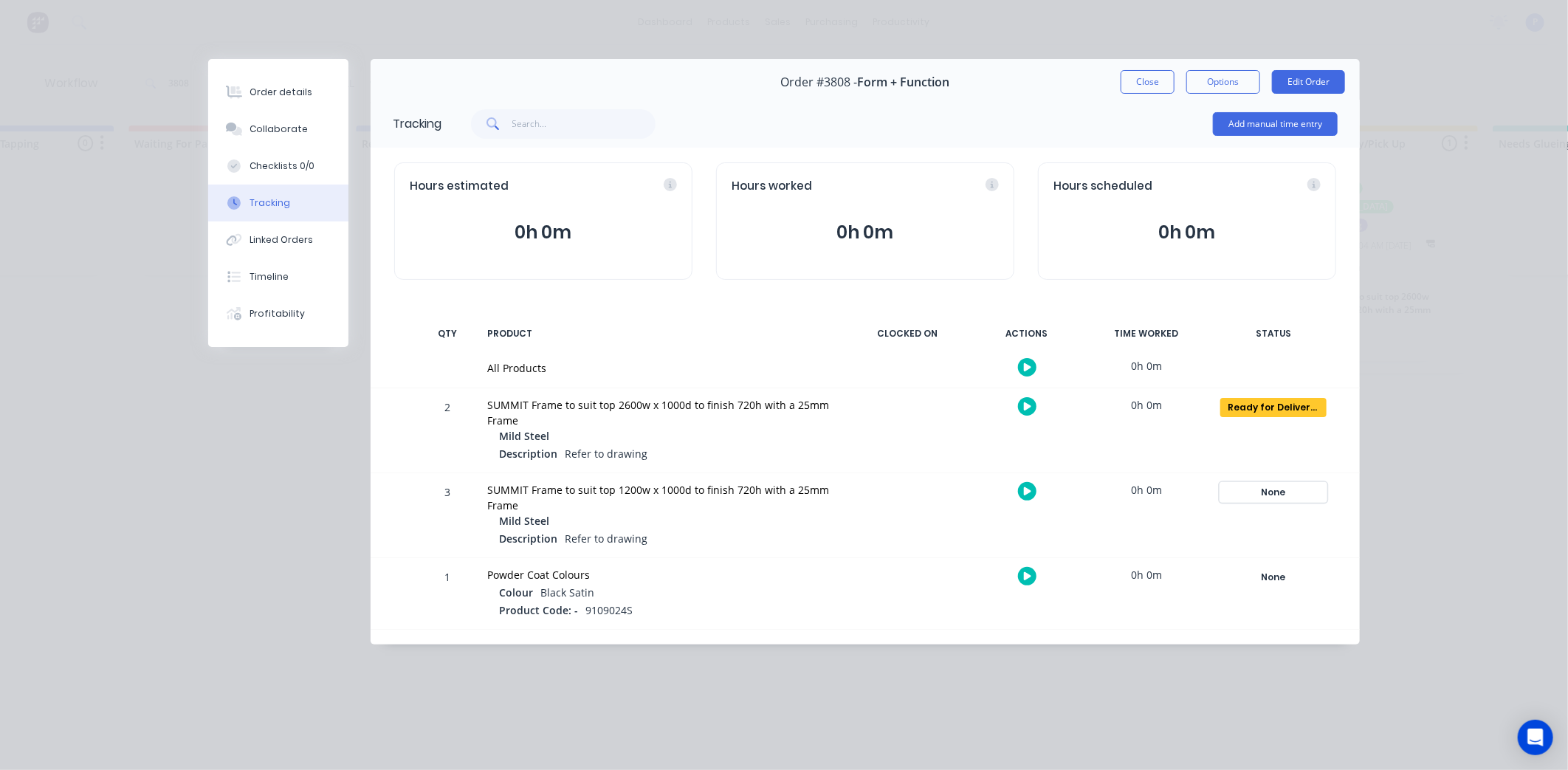
click at [1297, 489] on div "None" at bounding box center [1273, 492] width 106 height 19
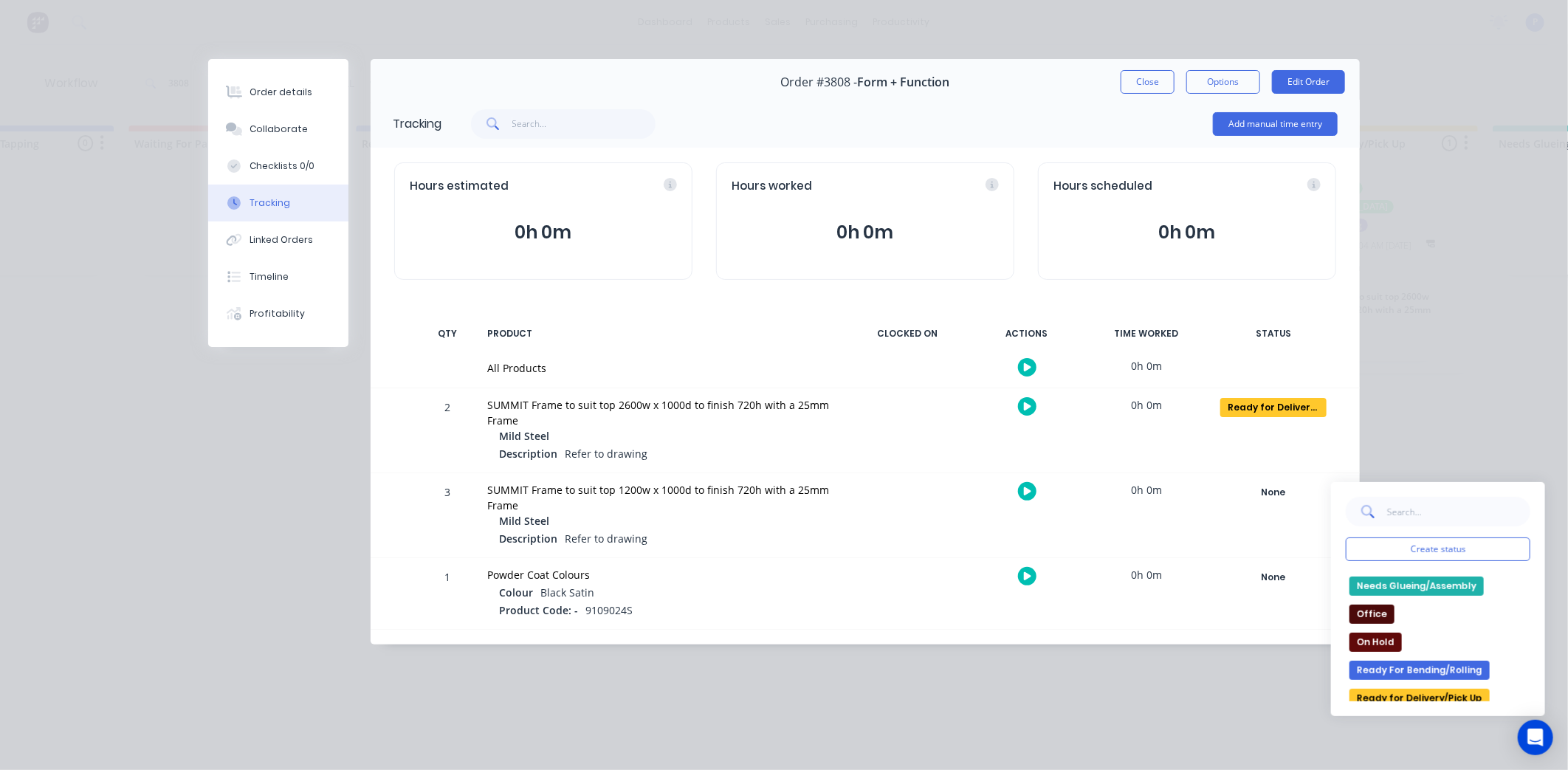
click at [1410, 695] on button "Ready for Delivery/Pick Up" at bounding box center [1419, 698] width 140 height 19
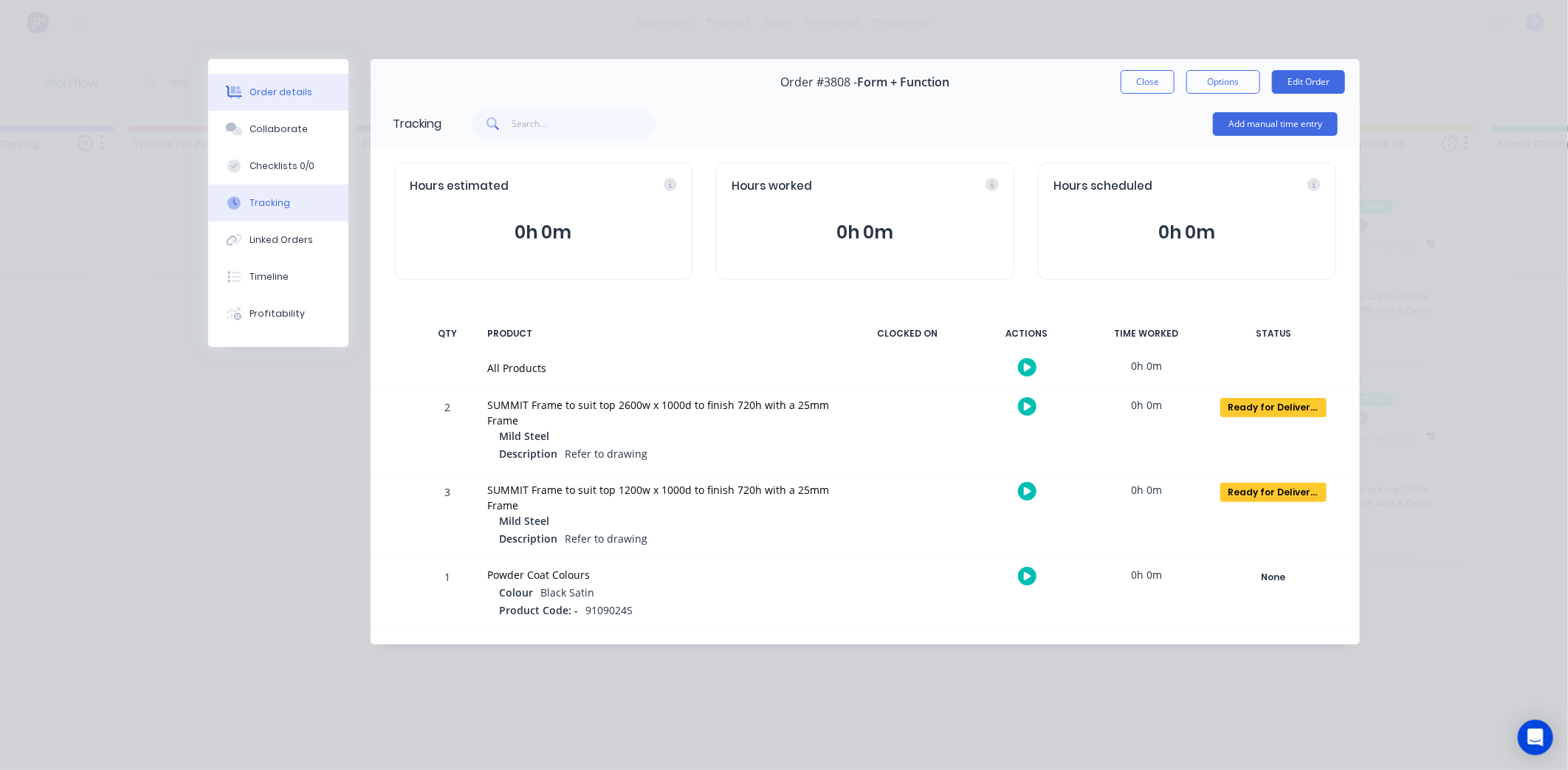
click at [313, 90] on button "Order details" at bounding box center [277, 92] width 140 height 37
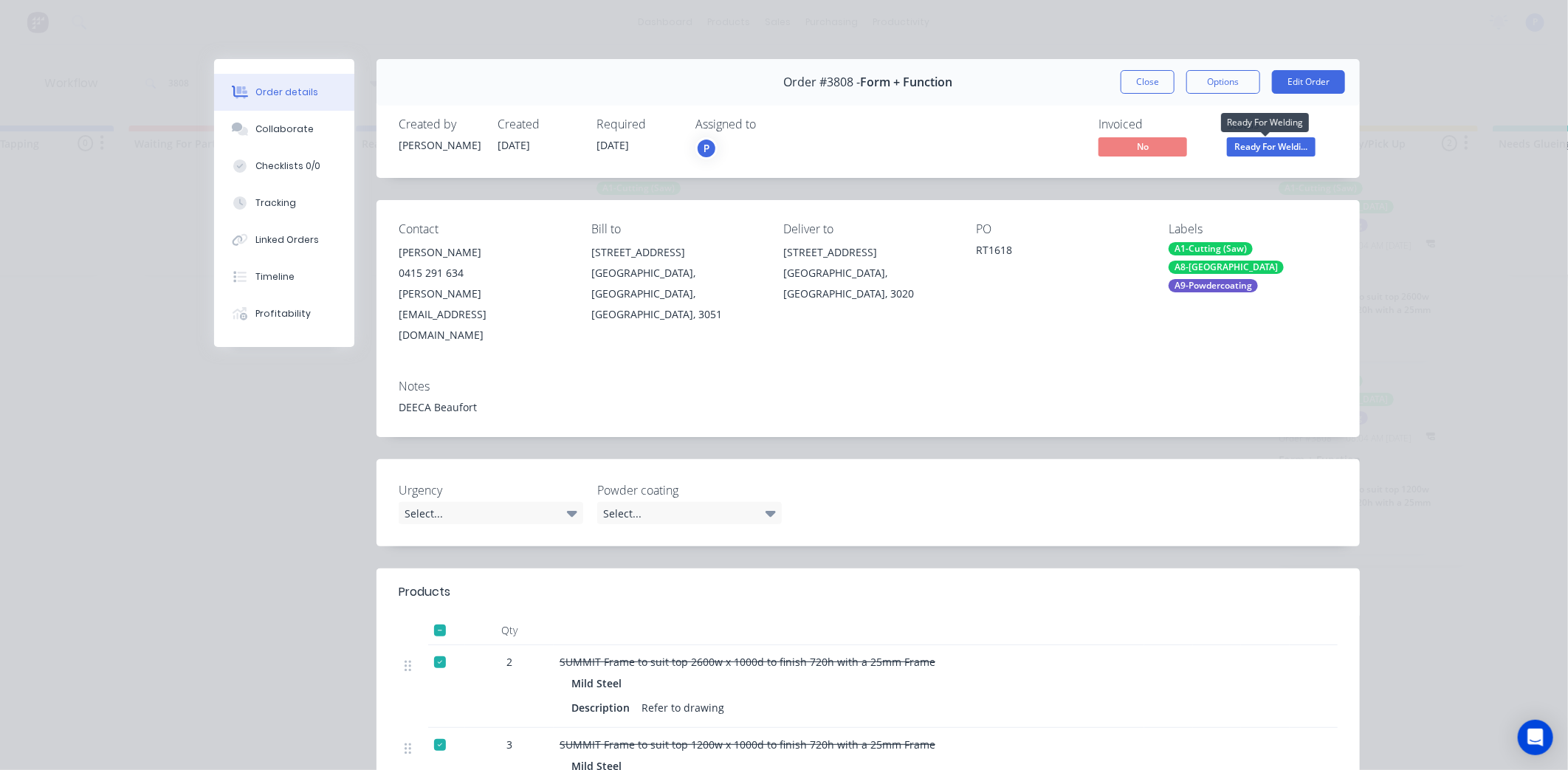
drag, startPoint x: 1278, startPoint y: 147, endPoint x: 1276, endPoint y: 161, distance: 14.1
click at [1278, 149] on span "Ready For Weldi..." at bounding box center [1271, 147] width 89 height 18
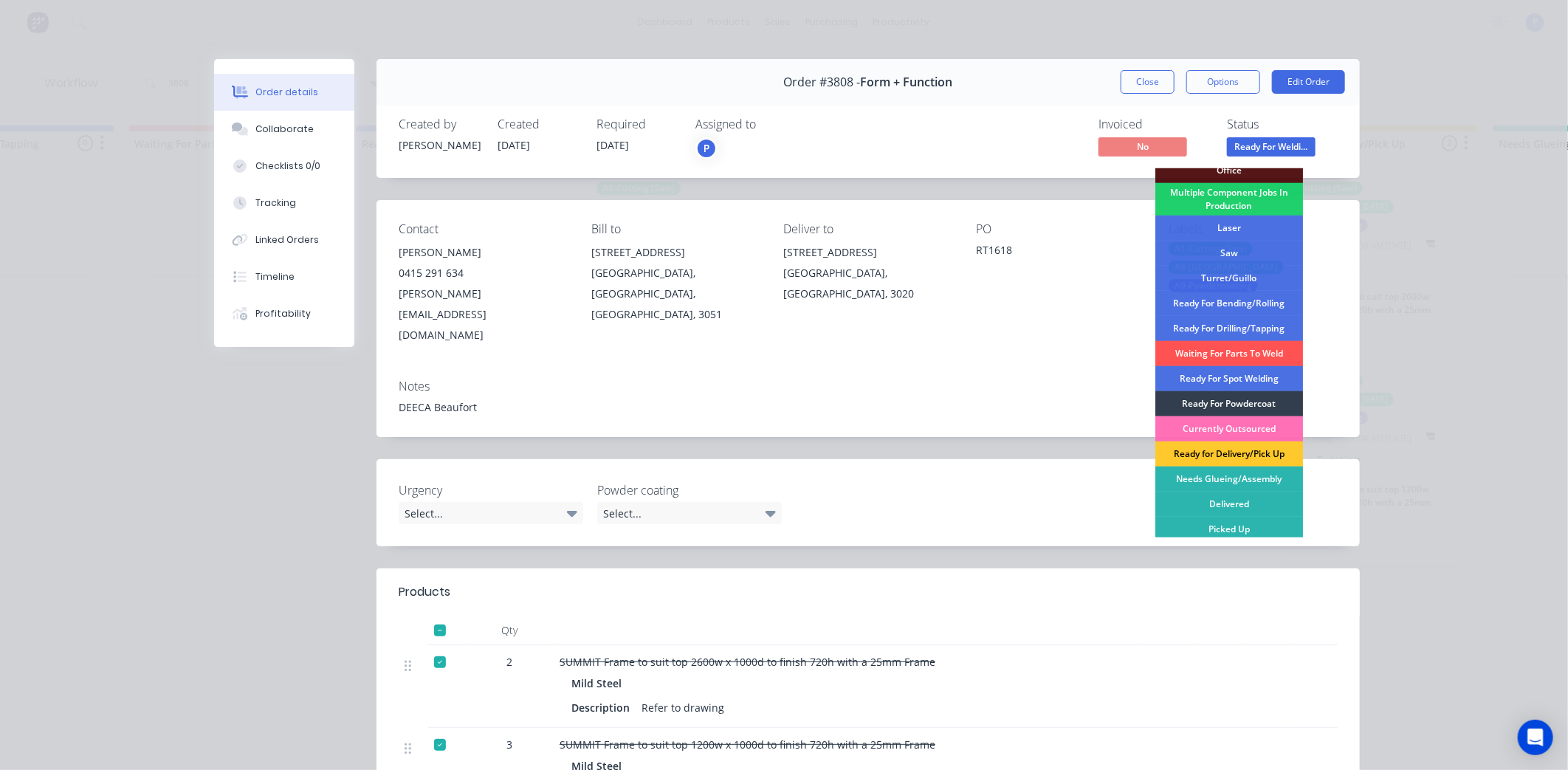
scroll to position [165, 0]
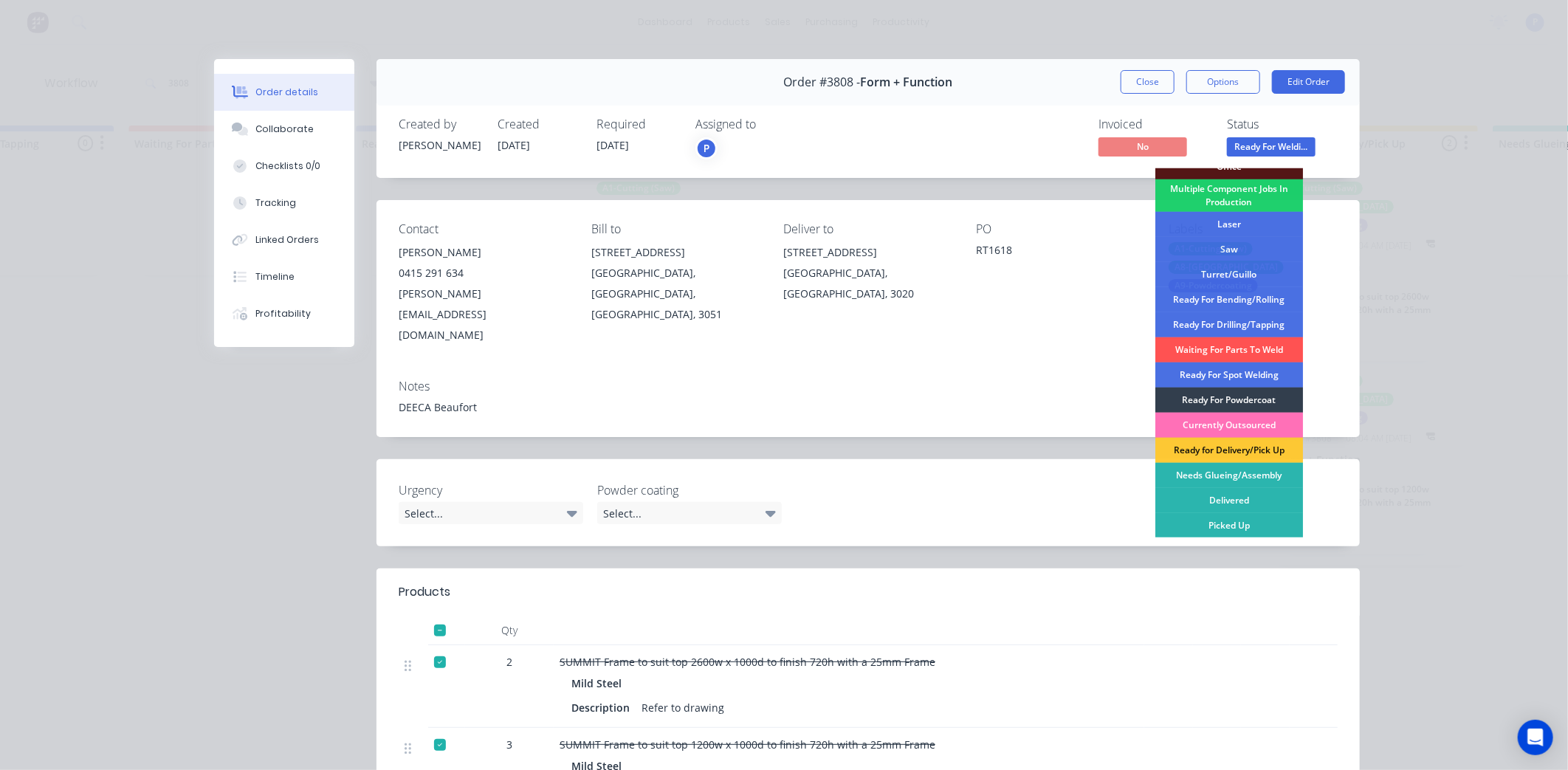
click at [1218, 451] on div "Ready for Delivery/Pick Up" at bounding box center [1229, 450] width 147 height 25
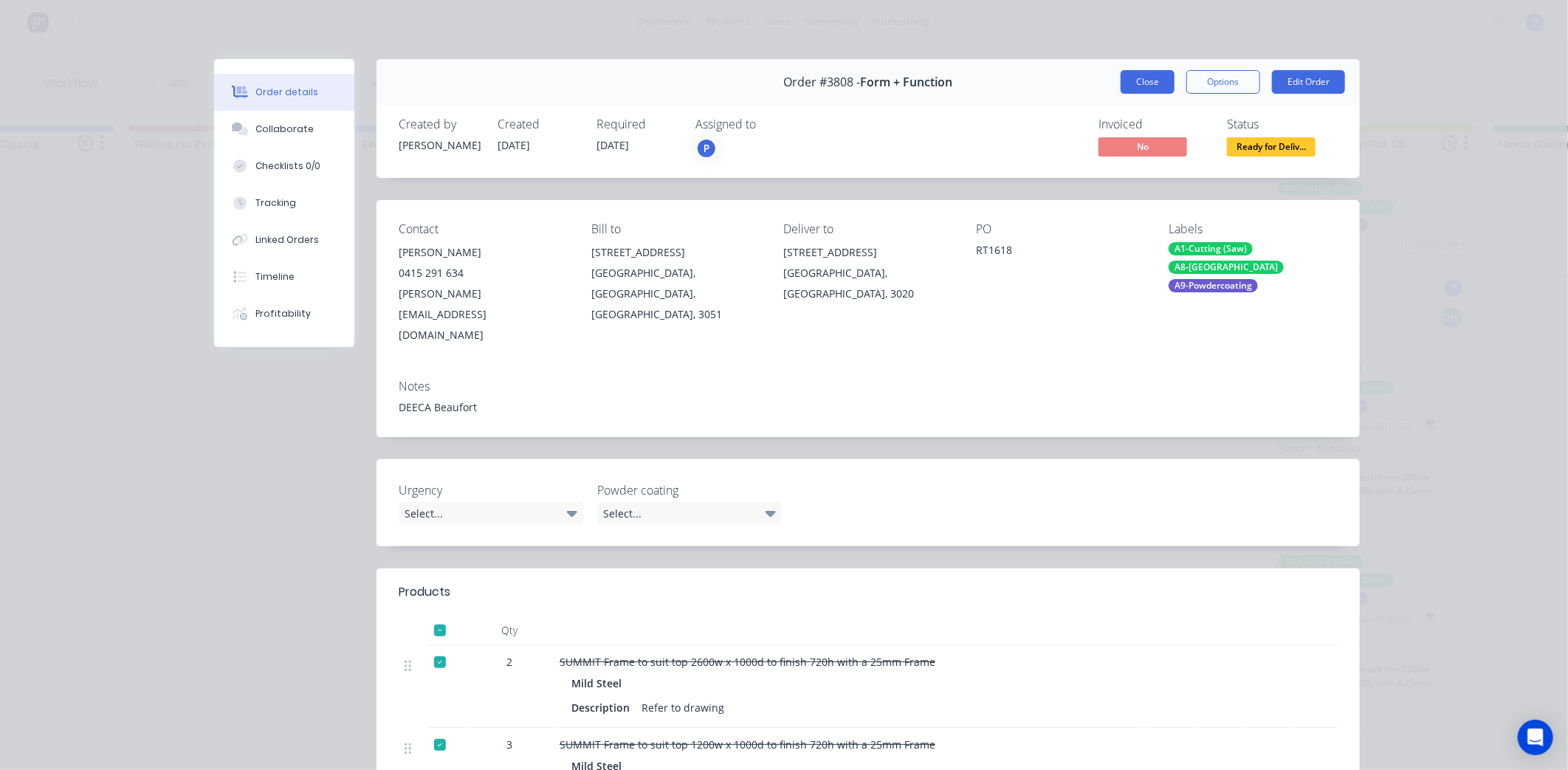
click at [1146, 85] on button "Close" at bounding box center [1147, 82] width 54 height 24
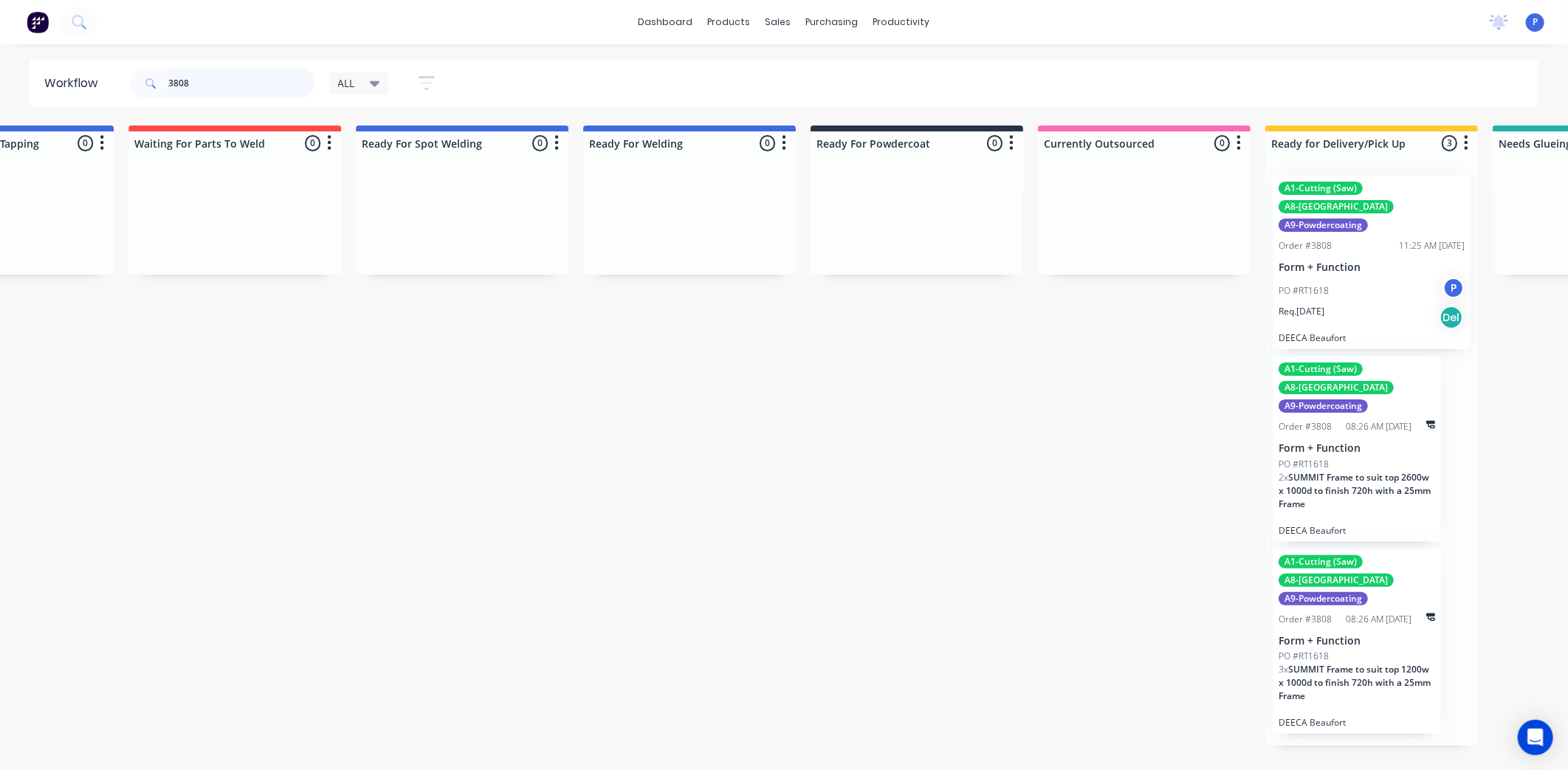
click at [229, 79] on input "3808" at bounding box center [241, 84] width 146 height 30
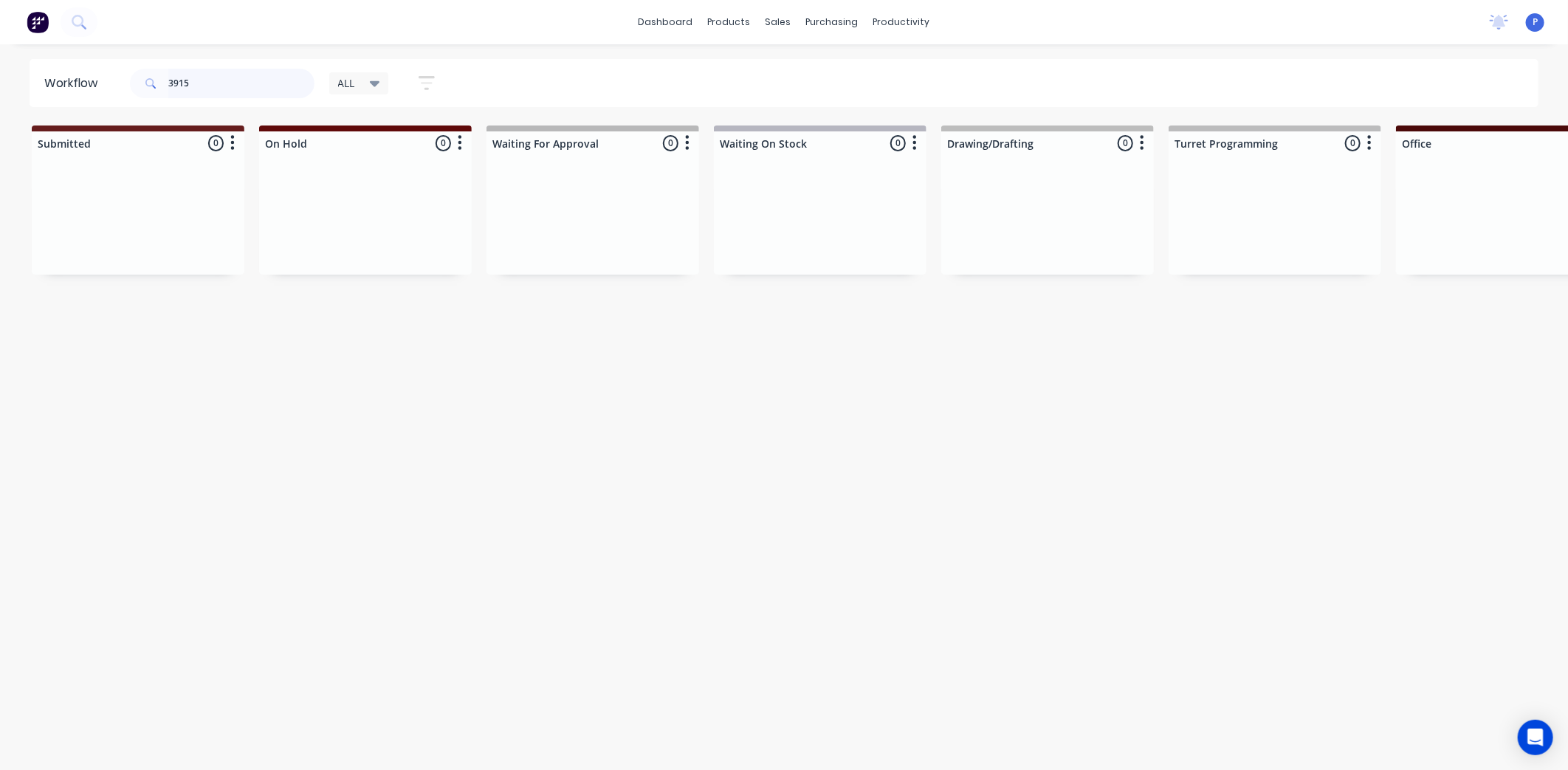
type input "3915"
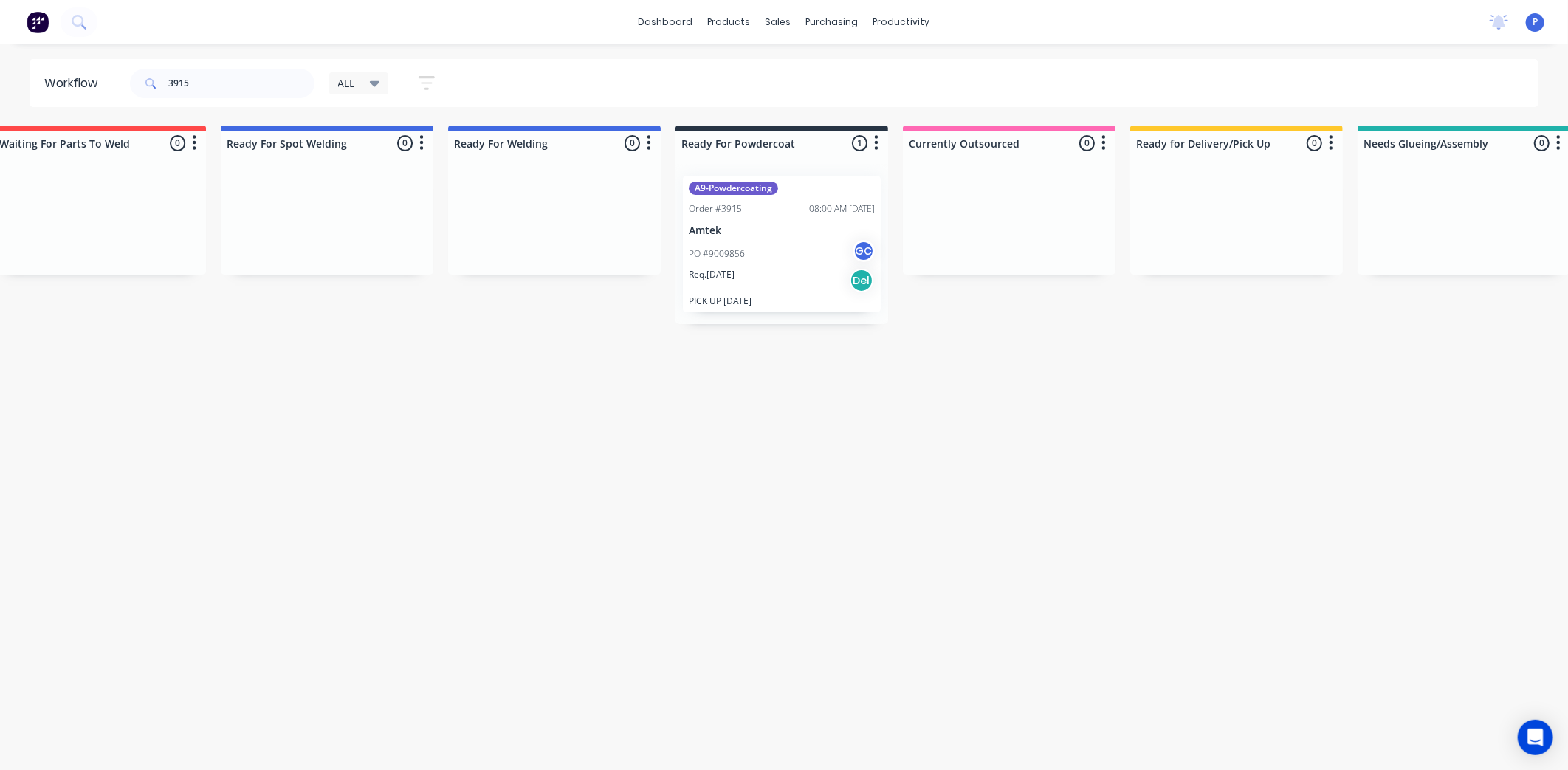
drag, startPoint x: 488, startPoint y: 436, endPoint x: 587, endPoint y: 455, distance: 100.8
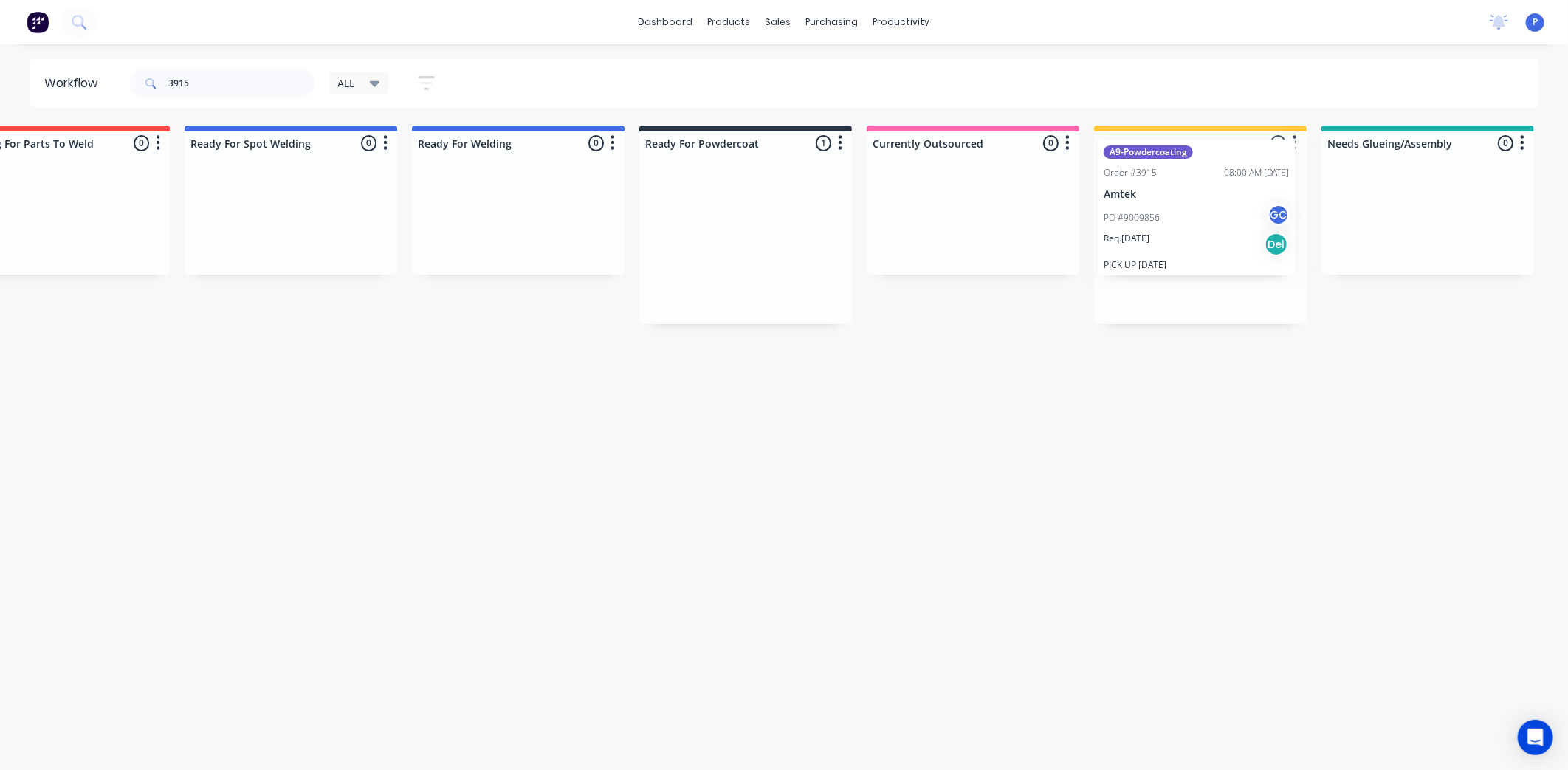
scroll to position [0, 3037]
drag, startPoint x: 741, startPoint y: 230, endPoint x: 1197, endPoint y: 195, distance: 457.3
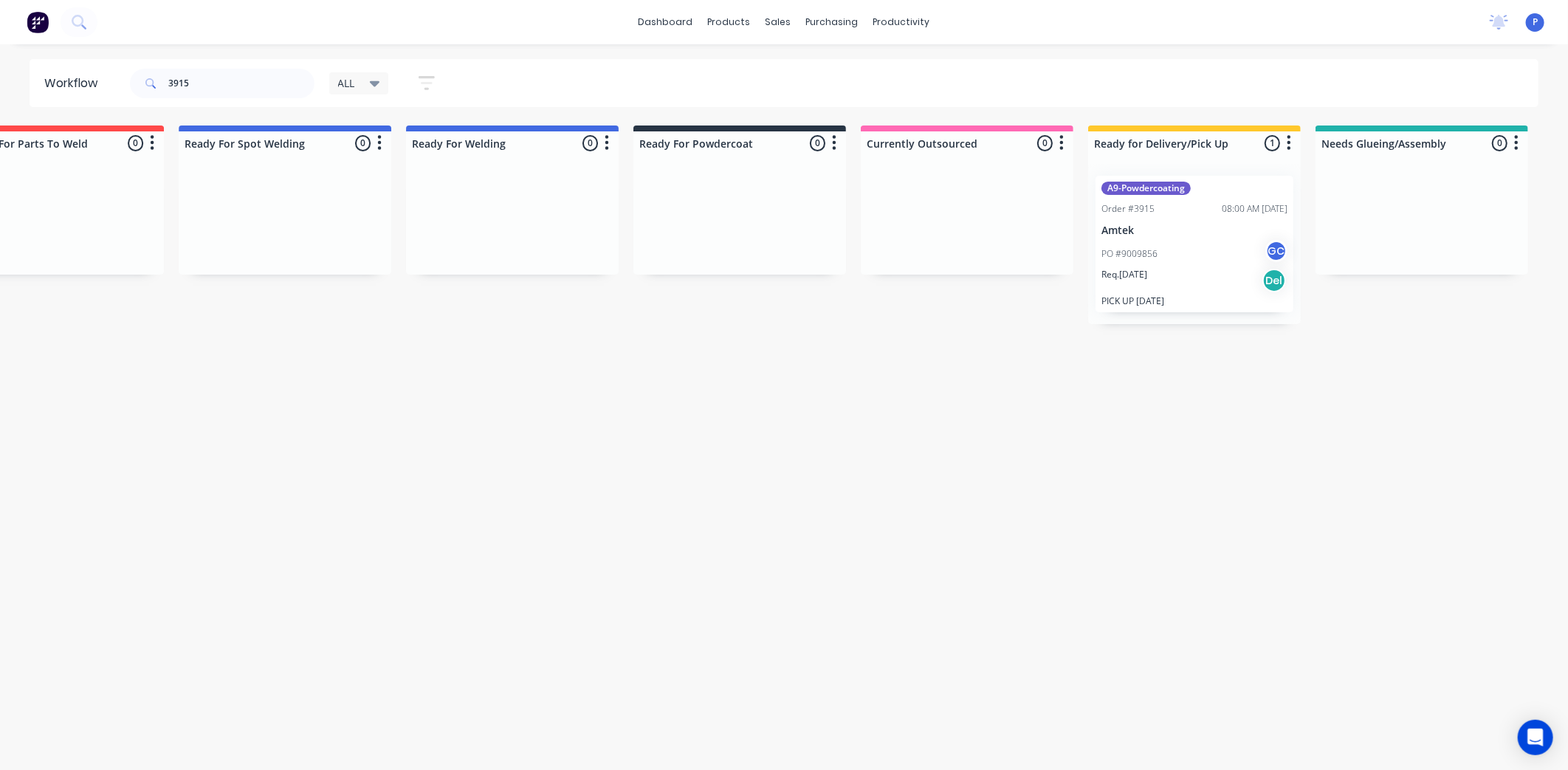
click at [1199, 228] on p "Amtek" at bounding box center [1194, 230] width 186 height 12
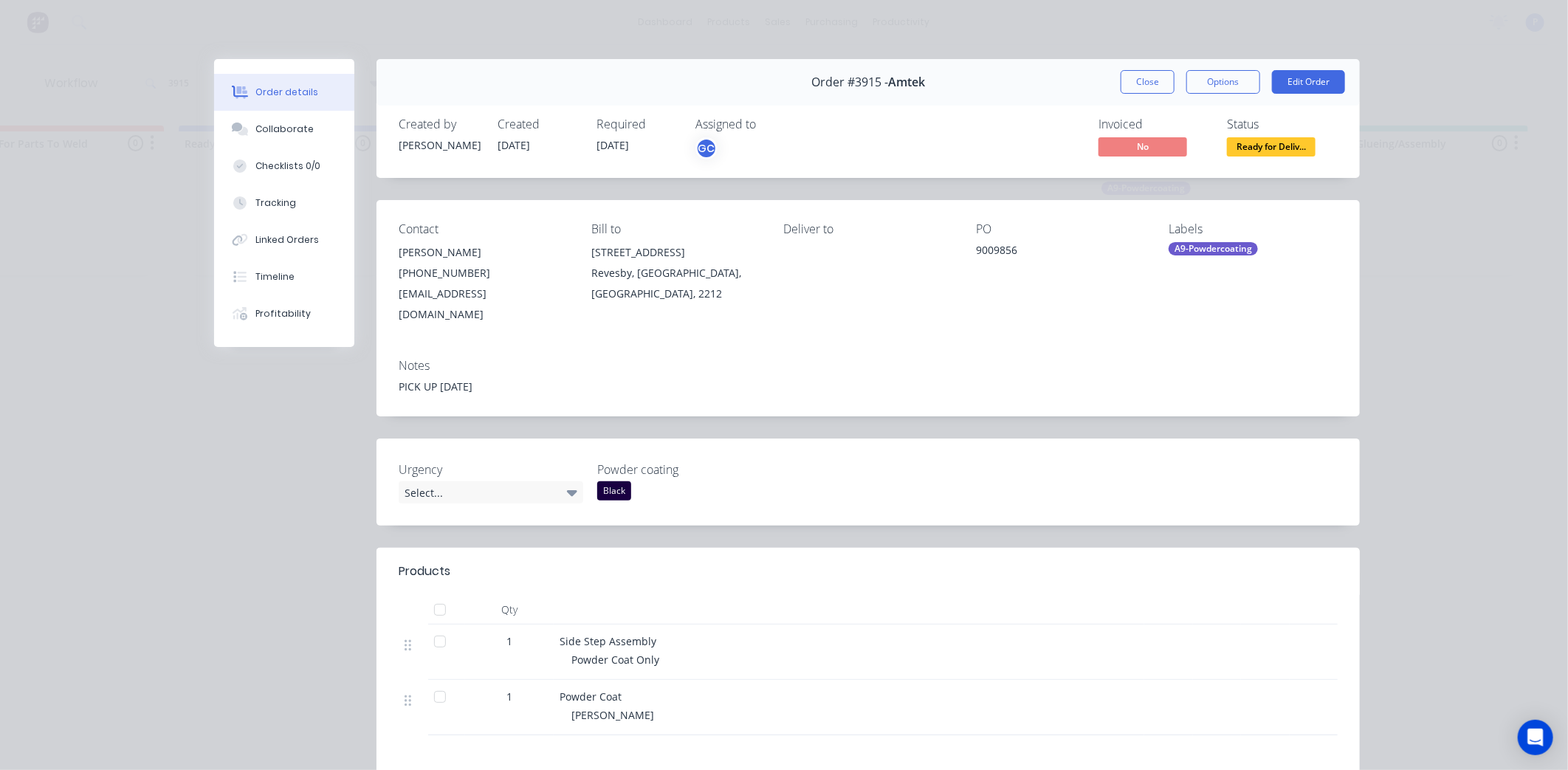
click at [434, 594] on div at bounding box center [440, 609] width 30 height 30
click at [260, 207] on div "Tracking" at bounding box center [275, 203] width 41 height 13
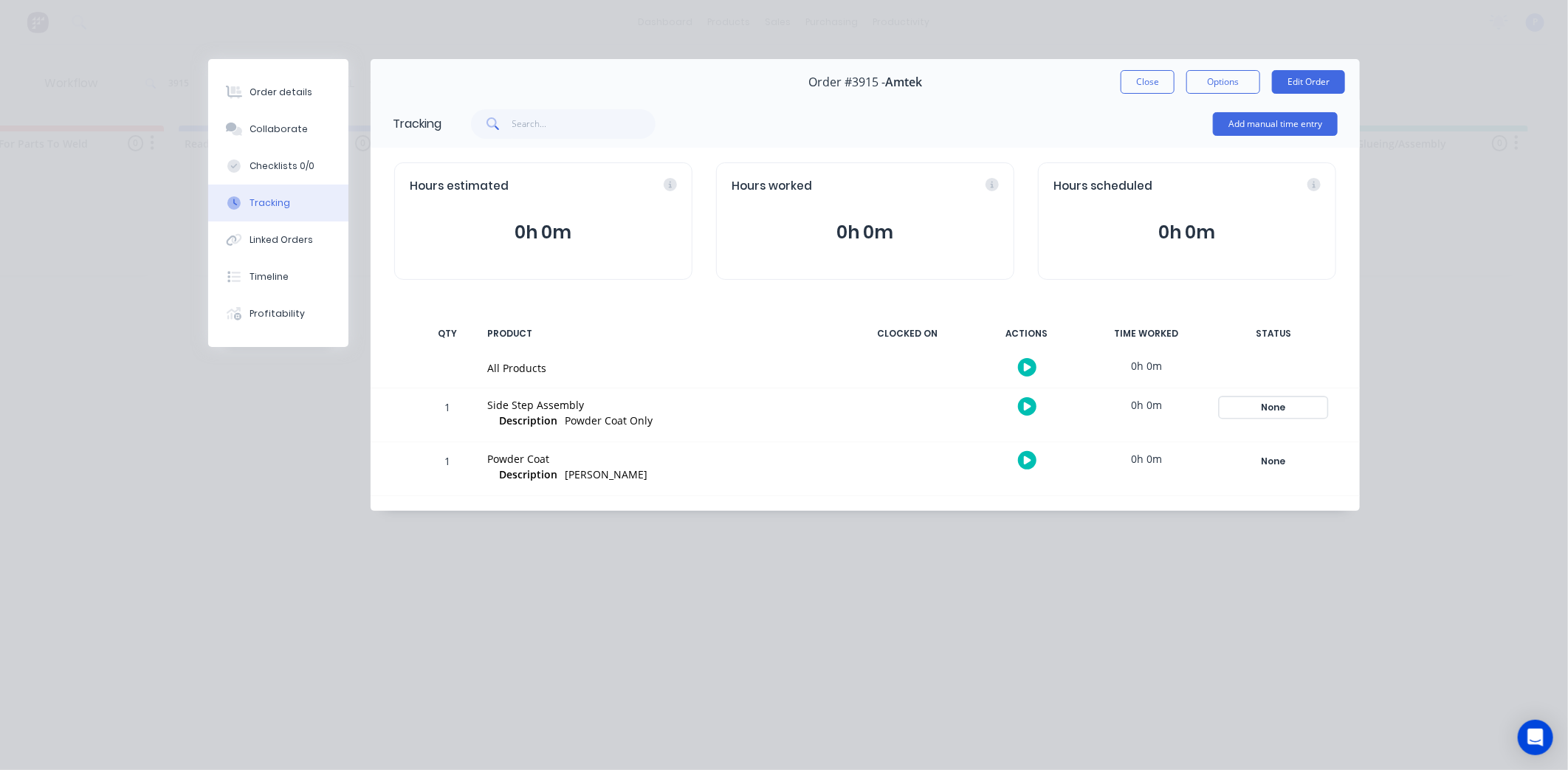
click at [1279, 407] on div "None" at bounding box center [1273, 407] width 106 height 19
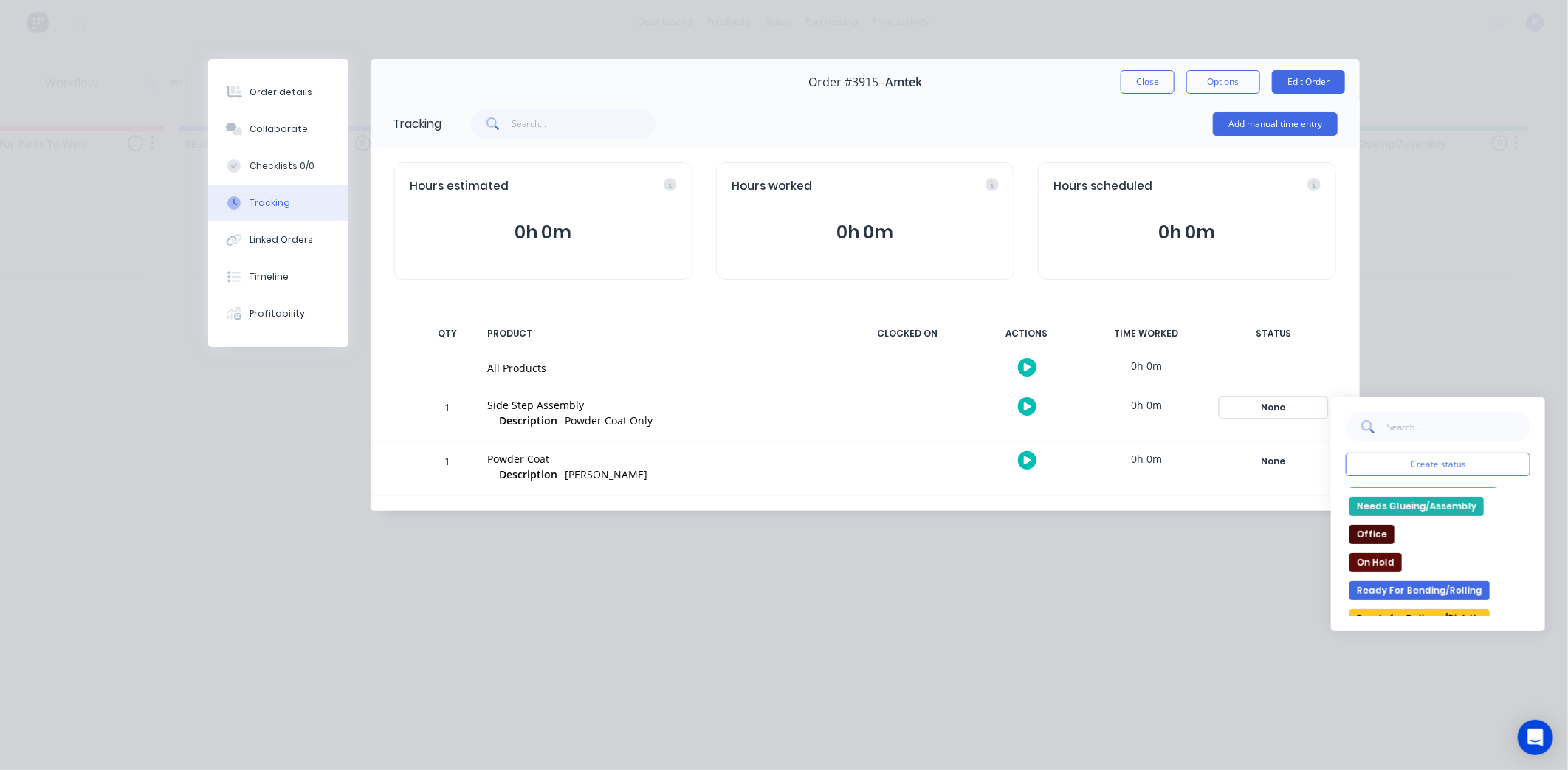
scroll to position [164, 0]
click at [1450, 608] on button "Ready for Delivery/Pick Up" at bounding box center [1419, 613] width 140 height 19
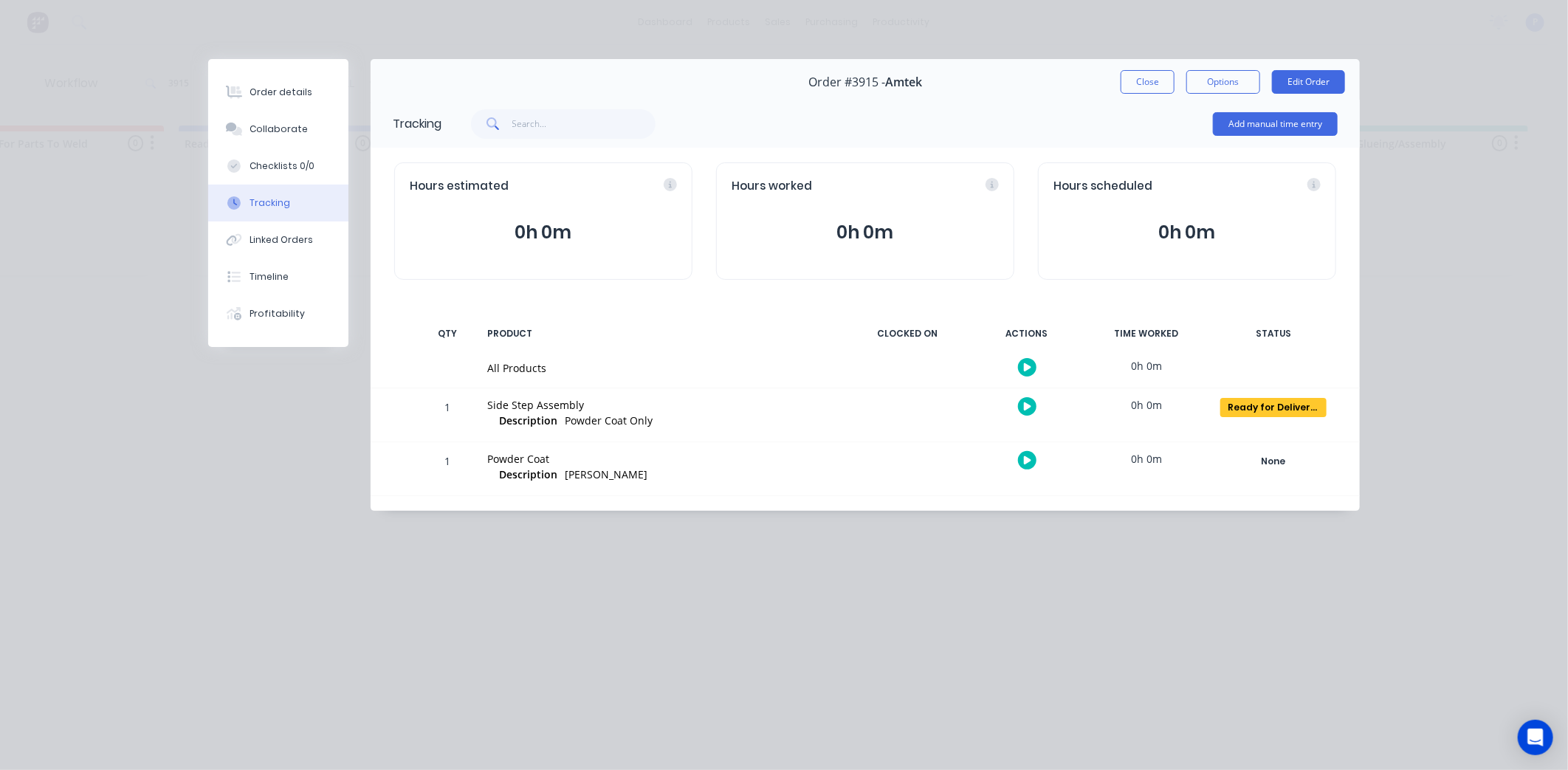
click at [1148, 78] on button "Close" at bounding box center [1147, 82] width 54 height 24
